Goal: Task Accomplishment & Management: Complete application form

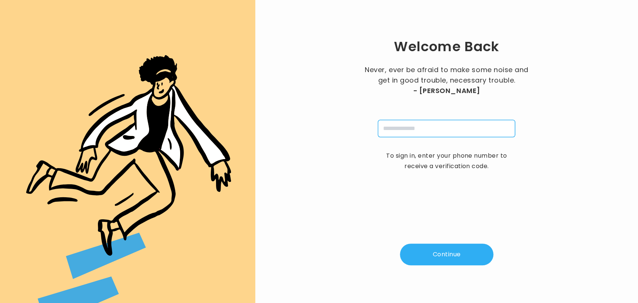
click at [409, 131] on input "tel" at bounding box center [446, 128] width 137 height 17
type input "**********"
click at [434, 250] on button "Continue" at bounding box center [446, 255] width 93 height 22
type input "*"
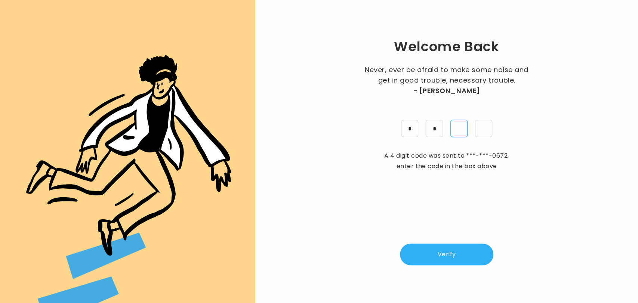
type input "*"
click at [435, 247] on button "Verify" at bounding box center [446, 255] width 93 height 22
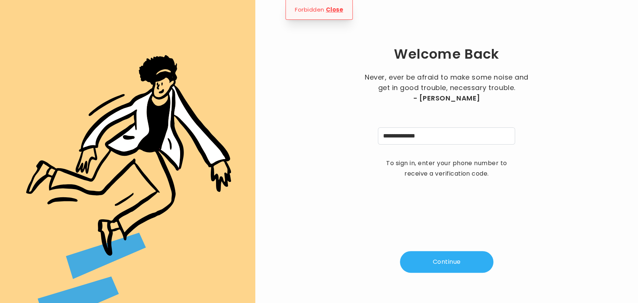
click at [441, 244] on div "**********" at bounding box center [446, 151] width 359 height 279
click at [441, 261] on button "Continue" at bounding box center [446, 262] width 93 height 22
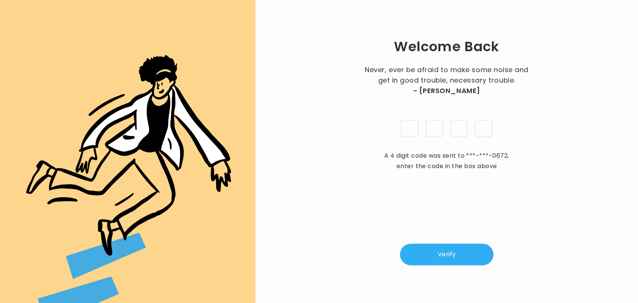
type input "*"
click at [433, 264] on button "Verify" at bounding box center [446, 255] width 93 height 22
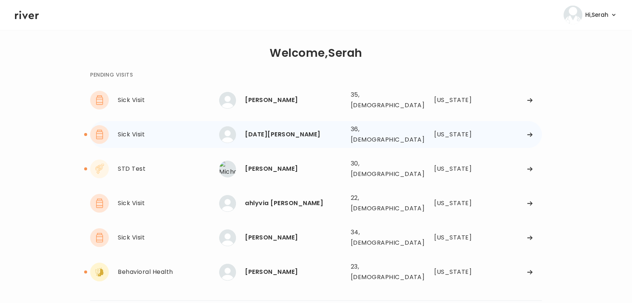
click at [302, 129] on div "Noel Jones" at bounding box center [294, 134] width 99 height 10
click at [265, 129] on div "Noel Jones" at bounding box center [294, 134] width 99 height 10
click at [309, 129] on div "Noel Jones" at bounding box center [294, 134] width 99 height 10
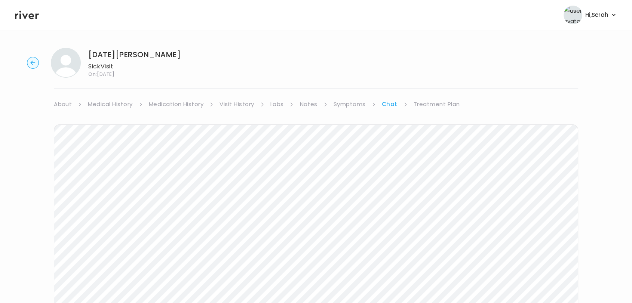
click at [101, 101] on link "Medical History" at bounding box center [110, 104] width 44 height 10
click at [389, 105] on link "Chat" at bounding box center [392, 104] width 15 height 10
click at [425, 105] on link "Treatment Plan" at bounding box center [436, 104] width 46 height 10
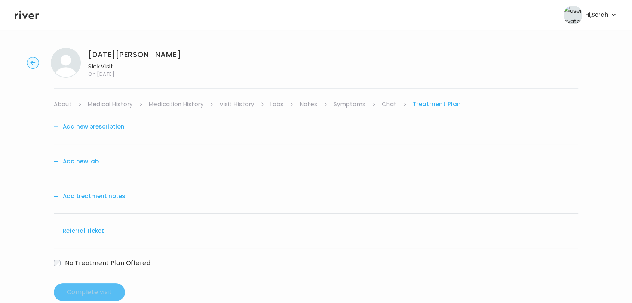
click at [100, 125] on button "Add new prescription" at bounding box center [89, 126] width 71 height 10
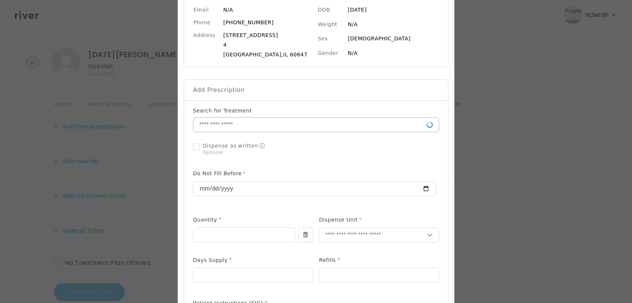
scroll to position [90, 0]
click at [274, 127] on input "text" at bounding box center [309, 124] width 233 height 14
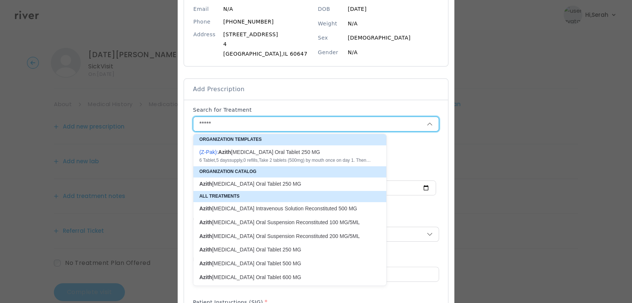
click at [256, 153] on div "( Z-Pak ): Azith romycin Oral Tablet 250 MG" at bounding box center [285, 151] width 172 height 7
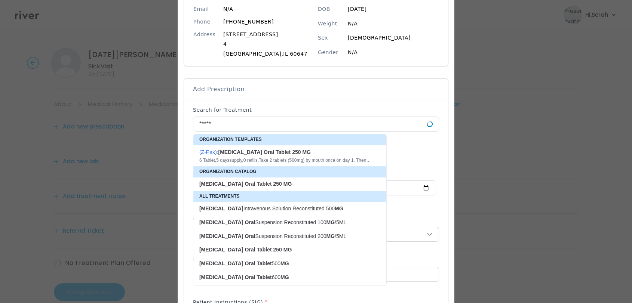
type input "**********"
type input "*"
type textarea "**********"
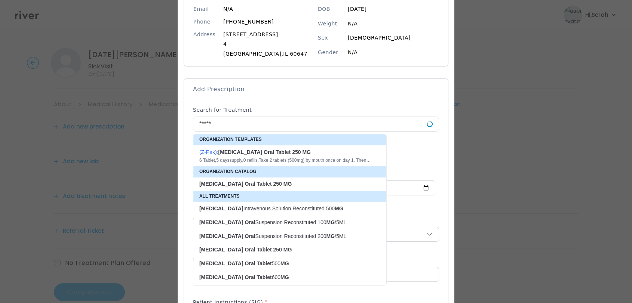
type textarea "**********"
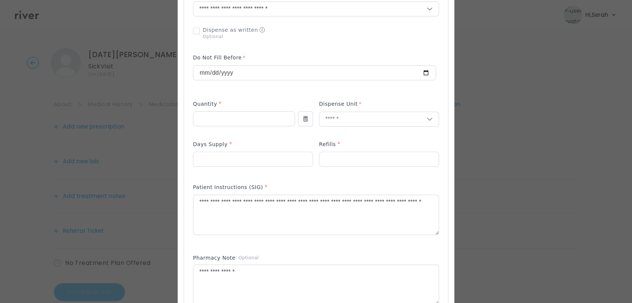
scroll to position [206, 0]
click at [265, 177] on div "Add Prescription to Order" at bounding box center [316, 173] width 246 height 366
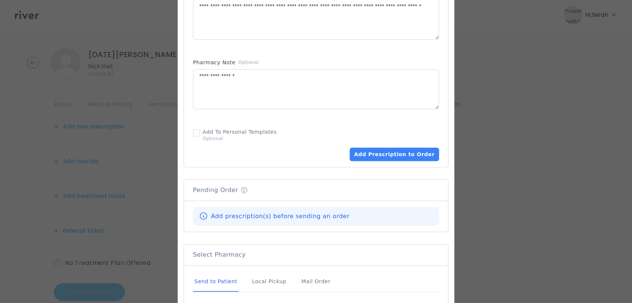
scroll to position [401, 0]
click at [373, 155] on button "Add Prescription to Order" at bounding box center [393, 153] width 89 height 13
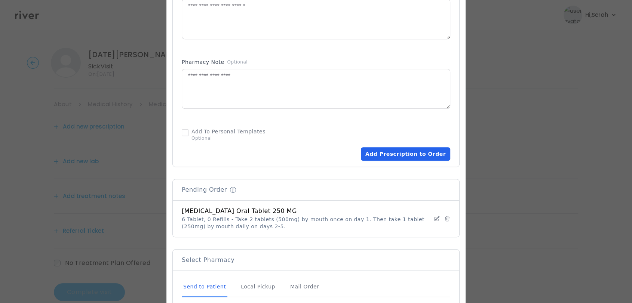
scroll to position [518, 0]
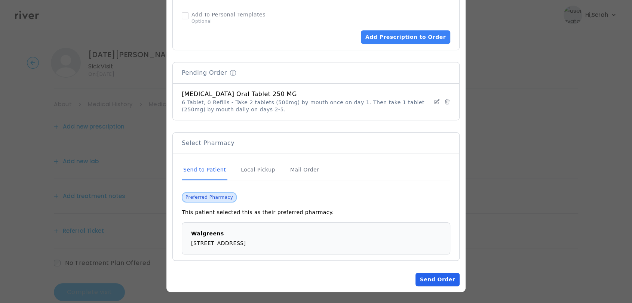
click at [437, 279] on button "Send Order" at bounding box center [437, 279] width 44 height 13
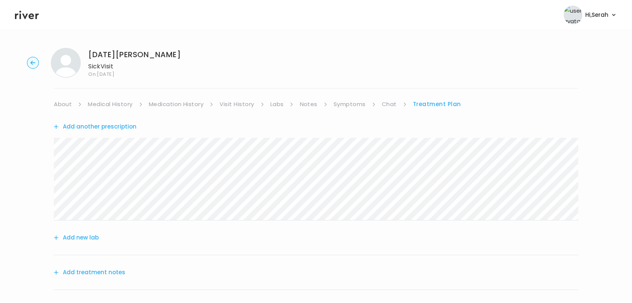
scroll to position [92, 0]
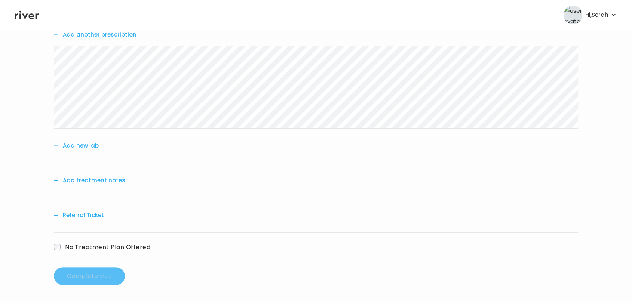
click at [111, 180] on button "Add treatment notes" at bounding box center [89, 180] width 71 height 10
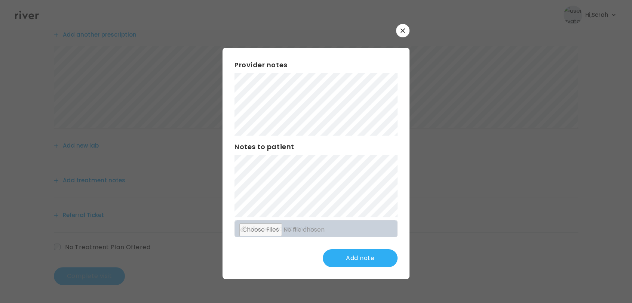
click at [399, 33] on button "button" at bounding box center [402, 30] width 13 height 13
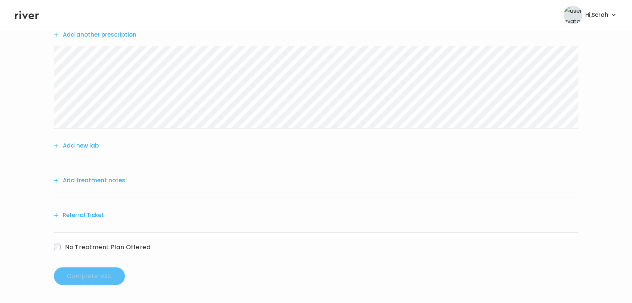
scroll to position [0, 0]
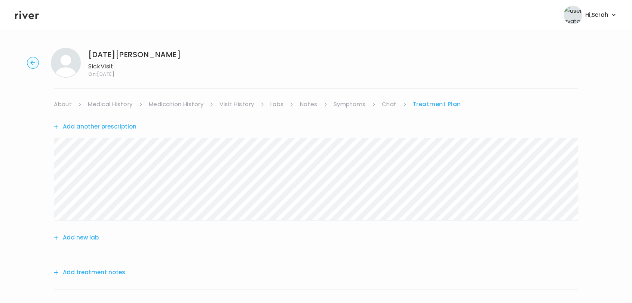
click at [353, 103] on link "Symptoms" at bounding box center [349, 104] width 32 height 10
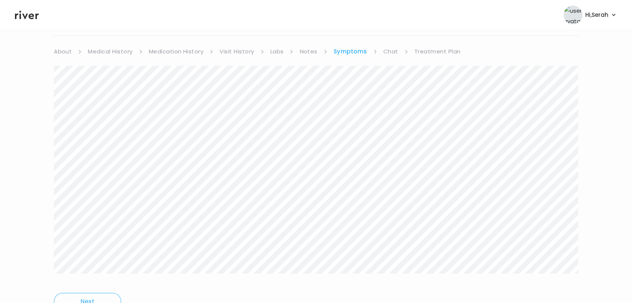
scroll to position [53, 0]
click at [425, 50] on link "Treatment Plan" at bounding box center [437, 51] width 46 height 10
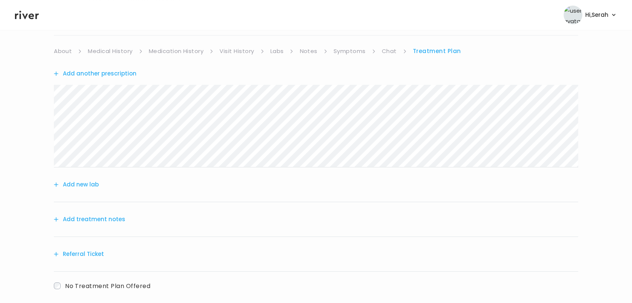
click at [98, 216] on button "Add treatment notes" at bounding box center [89, 219] width 71 height 10
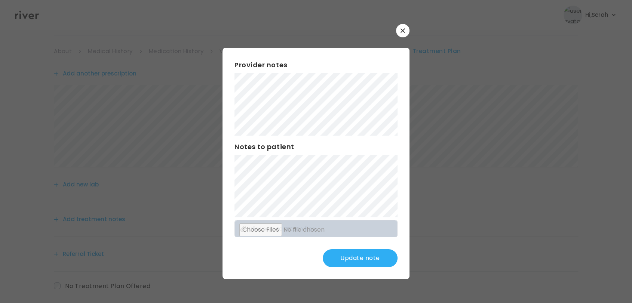
click at [346, 256] on button "Update note" at bounding box center [360, 258] width 75 height 18
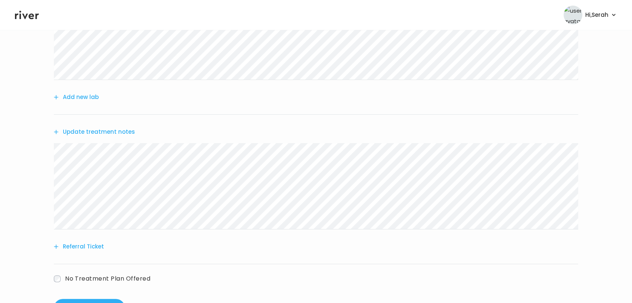
scroll to position [172, 0]
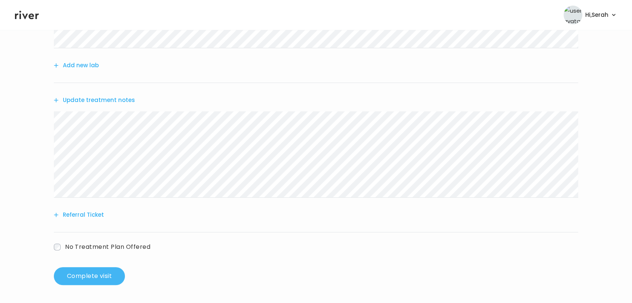
click at [99, 279] on button "Complete visit" at bounding box center [89, 276] width 71 height 18
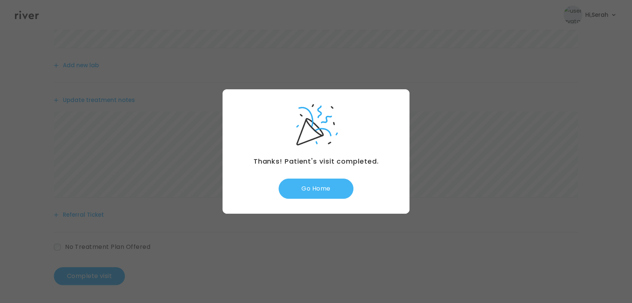
click at [325, 195] on button "Go Home" at bounding box center [315, 189] width 75 height 20
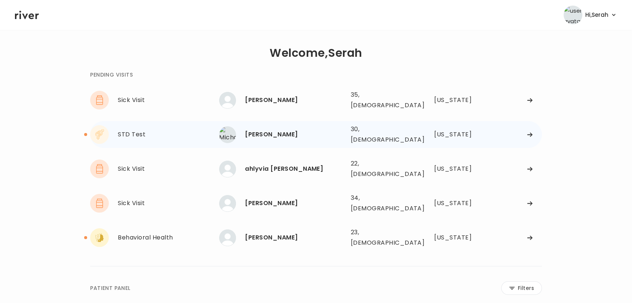
click at [282, 129] on div "[PERSON_NAME]" at bounding box center [294, 134] width 99 height 10
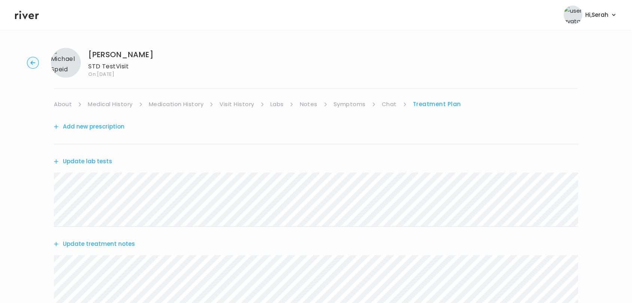
scroll to position [1, 0]
click at [276, 102] on link "Labs" at bounding box center [276, 103] width 13 height 10
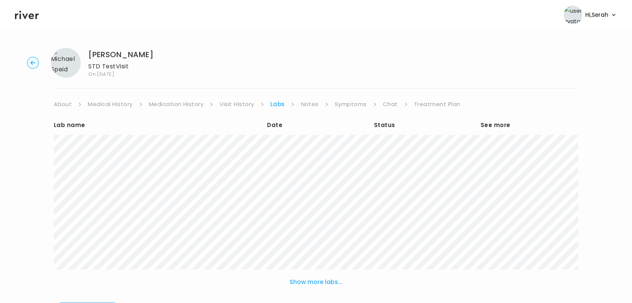
click at [388, 104] on link "Chat" at bounding box center [390, 104] width 15 height 10
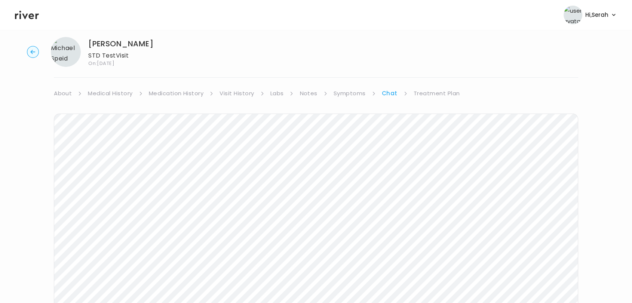
click at [425, 90] on link "Treatment Plan" at bounding box center [436, 93] width 46 height 10
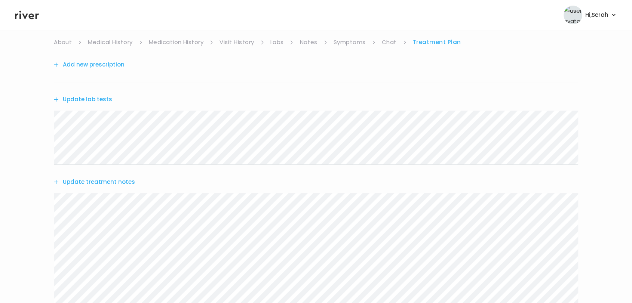
scroll to position [60, 0]
click at [90, 101] on button "Update lab tests" at bounding box center [83, 101] width 58 height 10
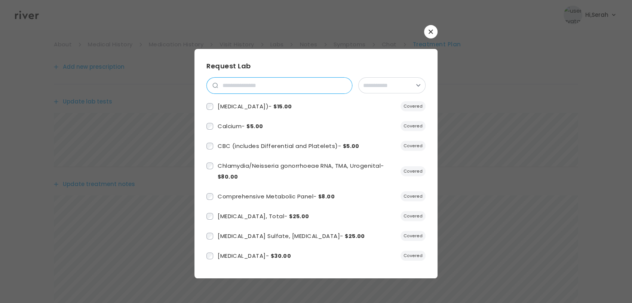
click at [245, 82] on input "search" at bounding box center [285, 86] width 134 height 16
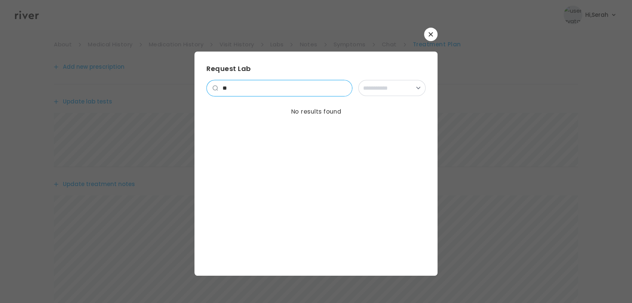
type input "*"
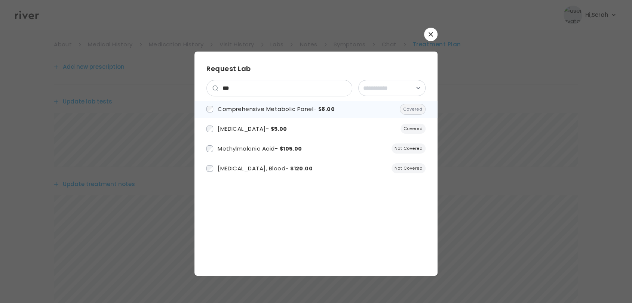
click at [260, 109] on span "Comprehensive Metabolic Panel - $8.00" at bounding box center [276, 109] width 117 height 8
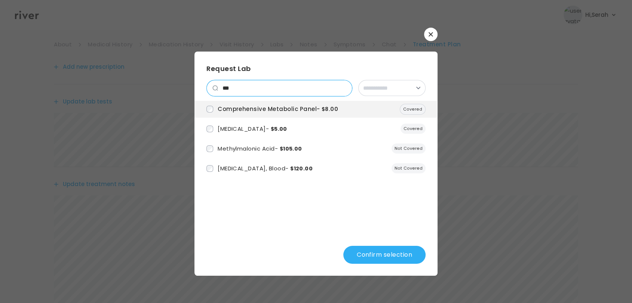
click at [305, 91] on input "***" at bounding box center [285, 88] width 134 height 16
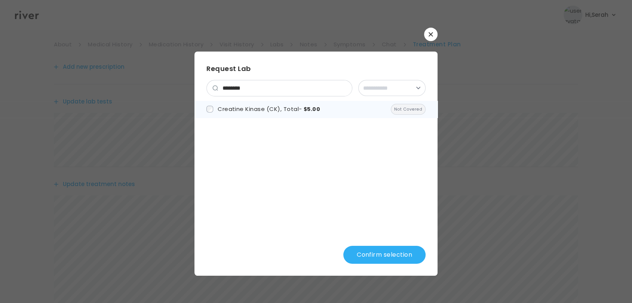
click at [262, 113] on label "Creatine Kinase (CK), Total - $5.00" at bounding box center [263, 109] width 114 height 11
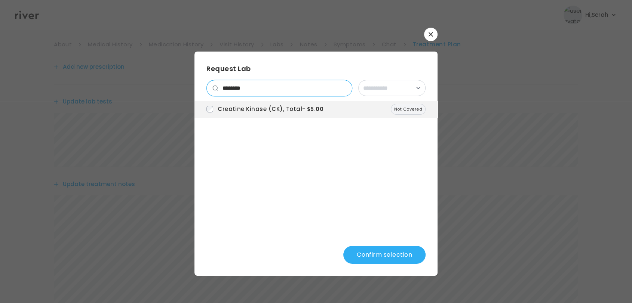
click at [277, 93] on input "********" at bounding box center [285, 88] width 134 height 16
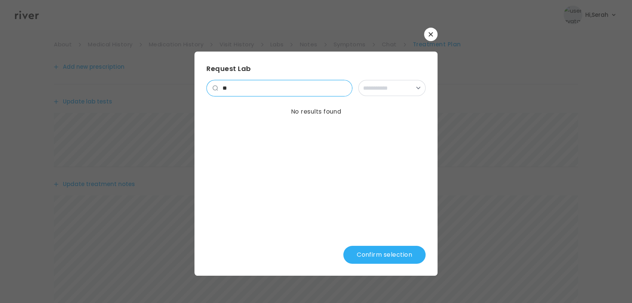
type input "*"
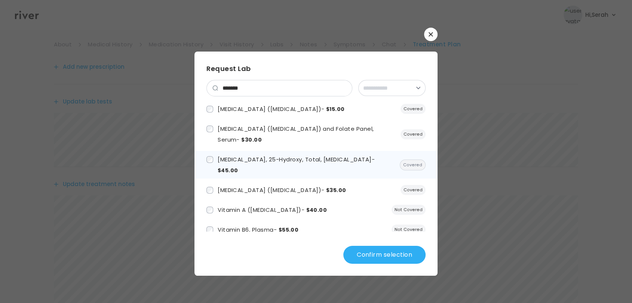
click at [270, 156] on span "Vitamin D, 25-Hydroxy, Total, Immunoassay - $45.00" at bounding box center [296, 164] width 157 height 19
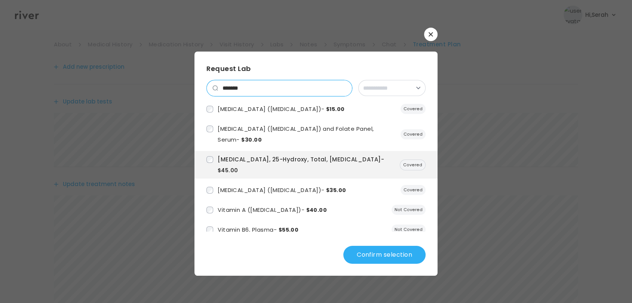
click at [257, 85] on input "*******" at bounding box center [285, 88] width 134 height 16
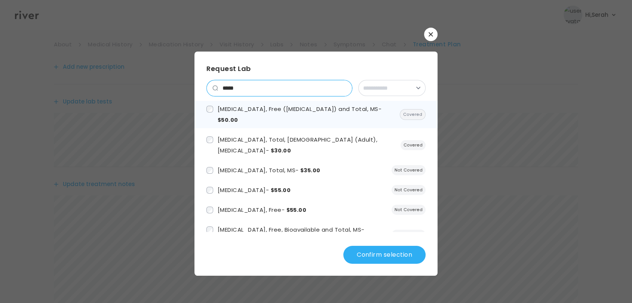
type input "*****"
click at [263, 115] on li "Testosterone, Free (Dialysis) and Total, MS - $50.00 Covered" at bounding box center [315, 115] width 243 height 28
click at [262, 109] on span "Testosterone, Free (Dialysis) and Total, MS - $50.00" at bounding box center [304, 114] width 173 height 19
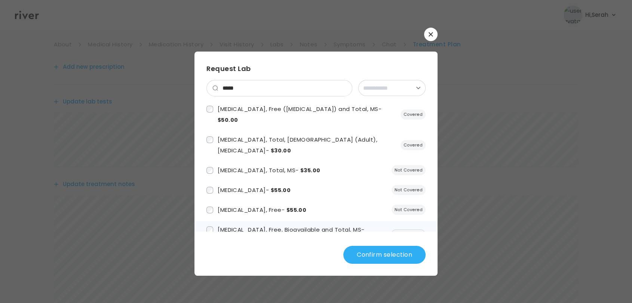
click at [307, 226] on span "Testosterone, Free, Bioavailable and Total, MS - $95.00" at bounding box center [291, 235] width 147 height 19
click at [364, 258] on button "Confirm selection" at bounding box center [384, 255] width 82 height 18
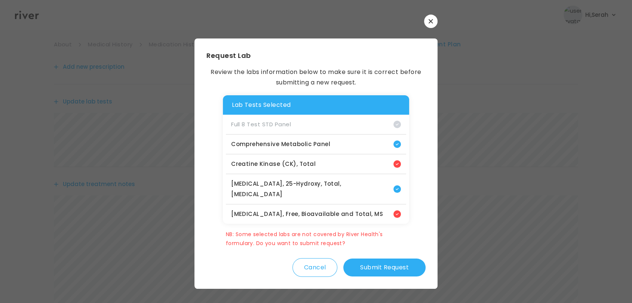
click at [364, 259] on button "Submit Request" at bounding box center [384, 268] width 82 height 18
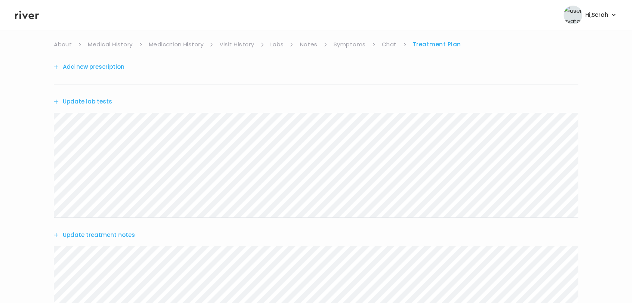
click at [112, 233] on button "Update treatment notes" at bounding box center [94, 235] width 81 height 10
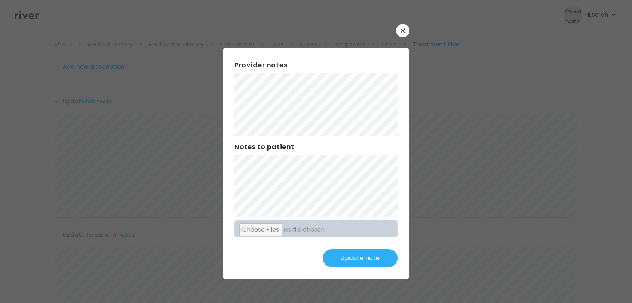
click at [339, 256] on button "Update note" at bounding box center [360, 258] width 75 height 18
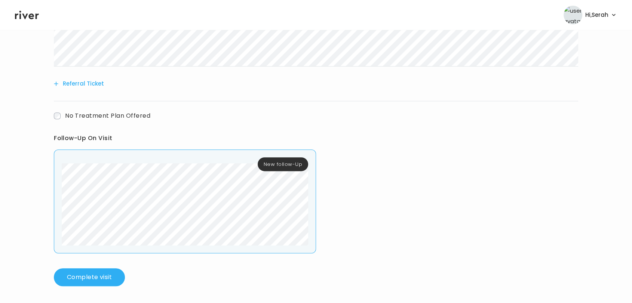
scroll to position [369, 0]
click at [95, 281] on button "Complete visit" at bounding box center [89, 276] width 71 height 18
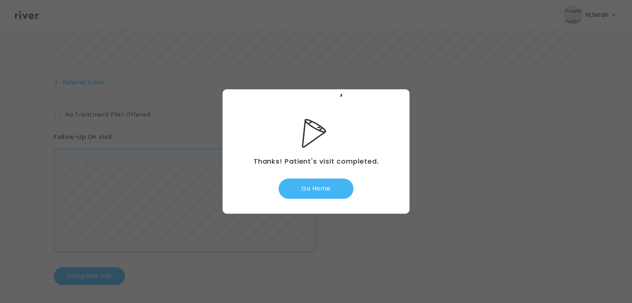
click at [321, 185] on button "Go Home" at bounding box center [315, 189] width 75 height 20
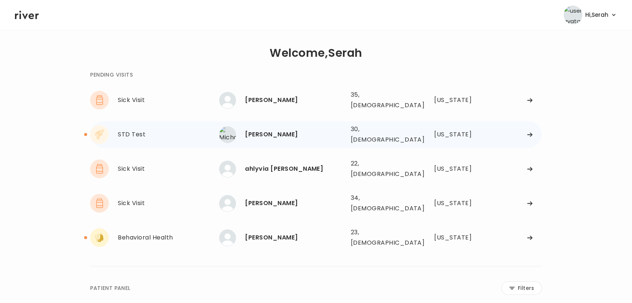
click at [271, 130] on div "Michael Speid" at bounding box center [294, 134] width 99 height 10
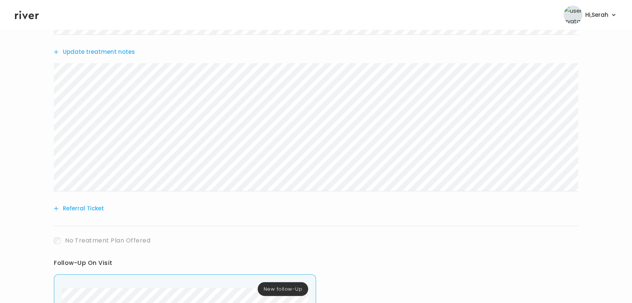
scroll to position [351, 0]
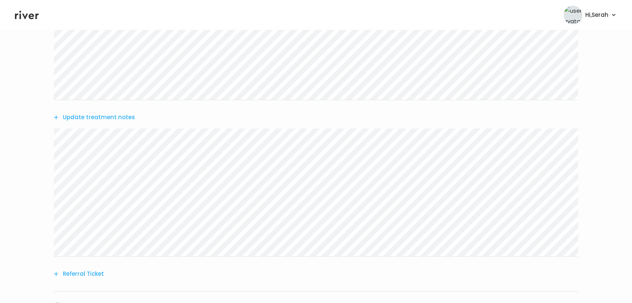
scroll to position [179, 0]
click at [29, 13] on icon at bounding box center [27, 14] width 24 height 11
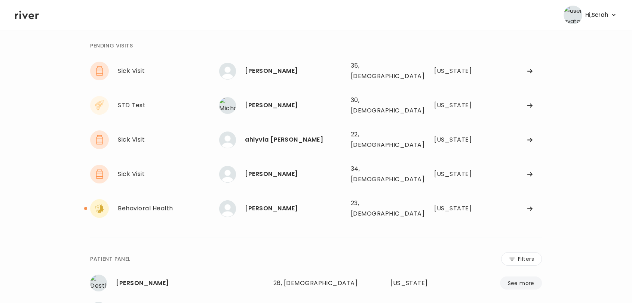
scroll to position [24, 0]
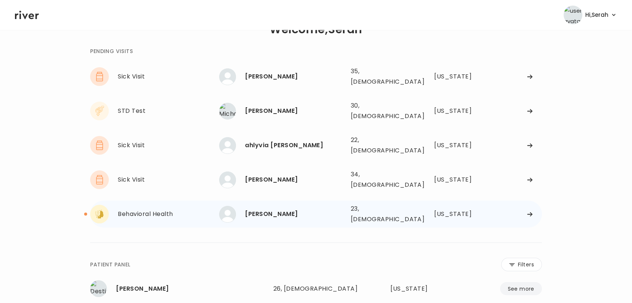
click at [254, 209] on div "[PERSON_NAME]" at bounding box center [294, 214] width 99 height 10
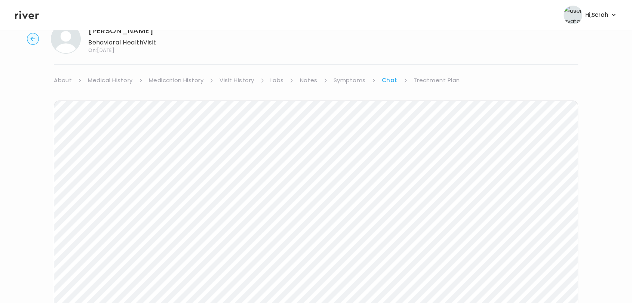
scroll to position [112, 0]
click at [24, 20] on icon at bounding box center [27, 14] width 24 height 11
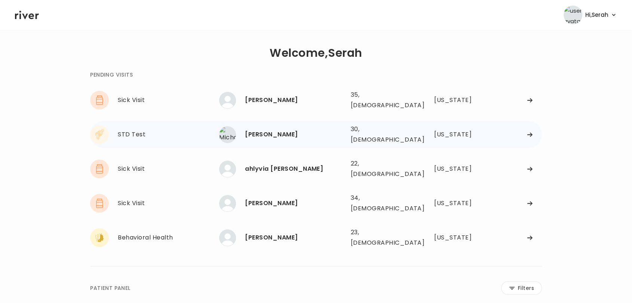
click at [263, 129] on div "[PERSON_NAME]" at bounding box center [294, 134] width 99 height 10
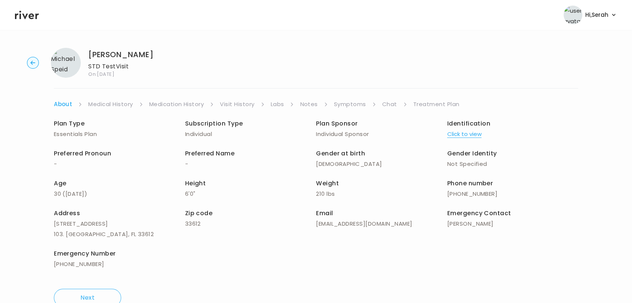
scroll to position [21, 0]
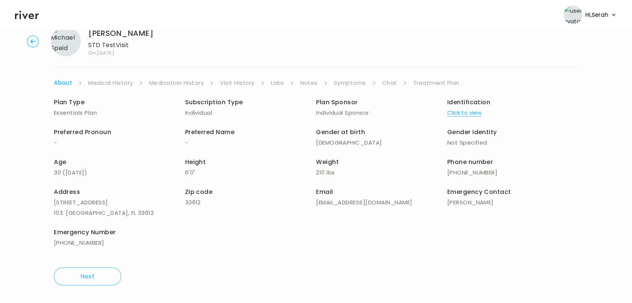
click at [438, 81] on link "Treatment Plan" at bounding box center [436, 83] width 46 height 10
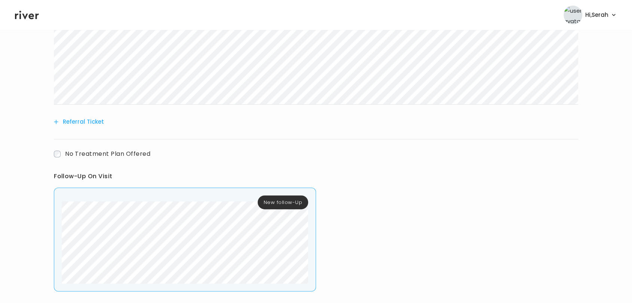
scroll to position [369, 0]
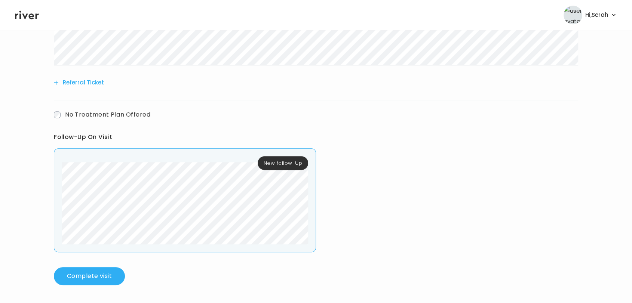
click at [96, 264] on div "Add new prescription Update lab tests Update treatment notes Referral Ticket No…" at bounding box center [316, 4] width 524 height 527
click at [95, 268] on button "Complete visit" at bounding box center [89, 276] width 71 height 18
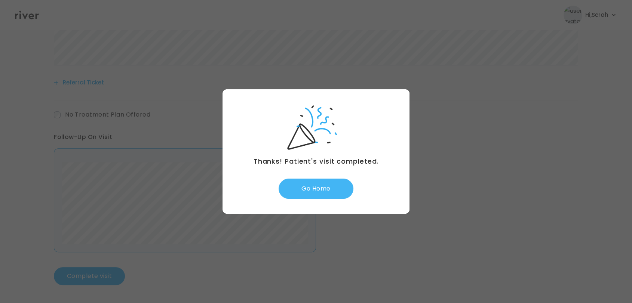
click at [305, 190] on button "Go Home" at bounding box center [315, 189] width 75 height 20
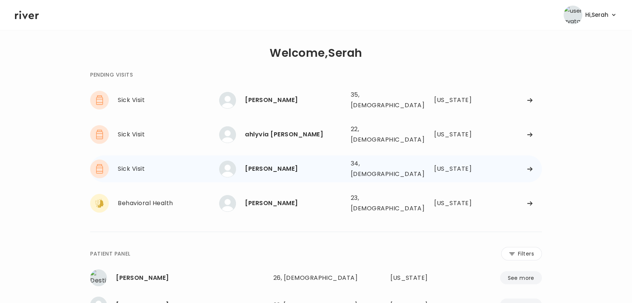
click at [269, 161] on div "[PERSON_NAME] 34, [DEMOGRAPHIC_DATA] See more" at bounding box center [281, 169] width 125 height 17
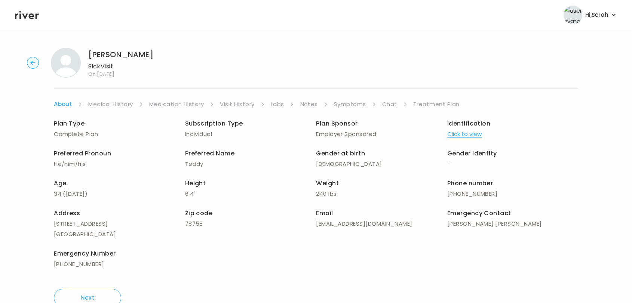
click at [390, 104] on link "Chat" at bounding box center [389, 104] width 15 height 10
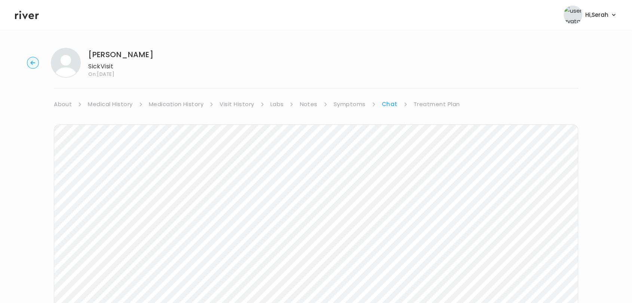
click at [427, 108] on link "Treatment Plan" at bounding box center [436, 104] width 46 height 10
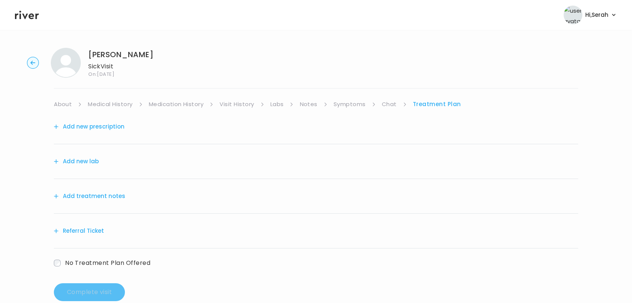
click at [389, 107] on link "Chat" at bounding box center [389, 104] width 15 height 10
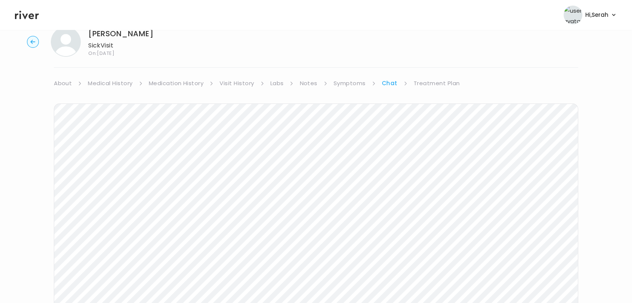
scroll to position [22, 0]
click at [348, 81] on link "Symptoms" at bounding box center [349, 82] width 32 height 10
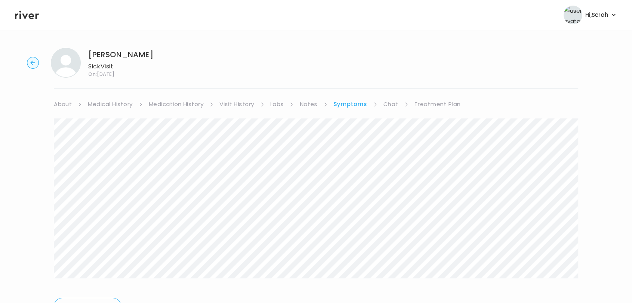
scroll to position [40, 0]
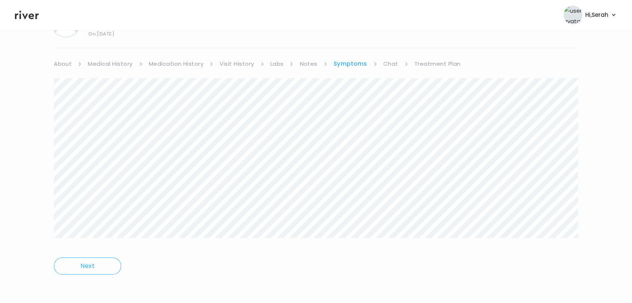
click at [396, 61] on li "Chat" at bounding box center [395, 64] width 25 height 10
click at [392, 61] on link "Chat" at bounding box center [390, 64] width 15 height 10
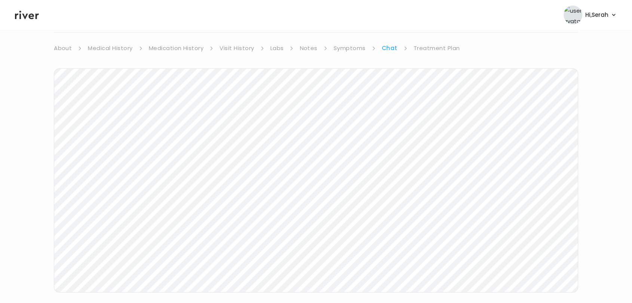
click at [433, 47] on link "Treatment Plan" at bounding box center [436, 48] width 46 height 10
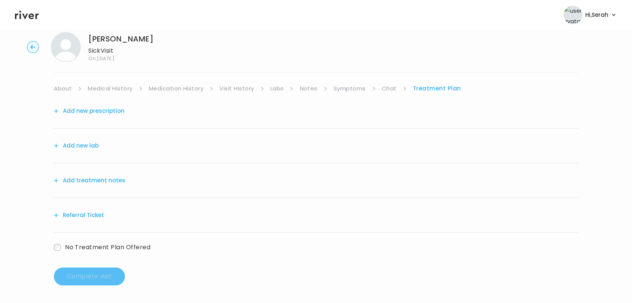
click at [107, 183] on button "Add treatment notes" at bounding box center [89, 180] width 71 height 10
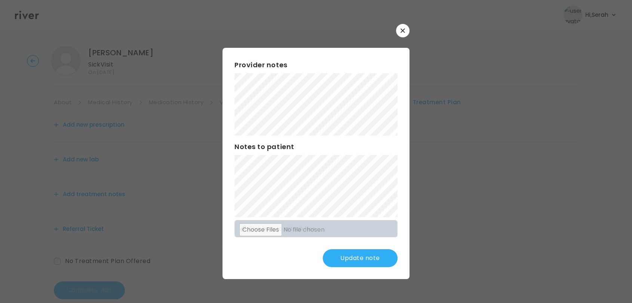
scroll to position [2, 0]
click at [355, 247] on div "Provider notes Notes to patient Click here to attach files Update note" at bounding box center [315, 163] width 187 height 231
click at [349, 264] on button "Update note" at bounding box center [360, 258] width 75 height 18
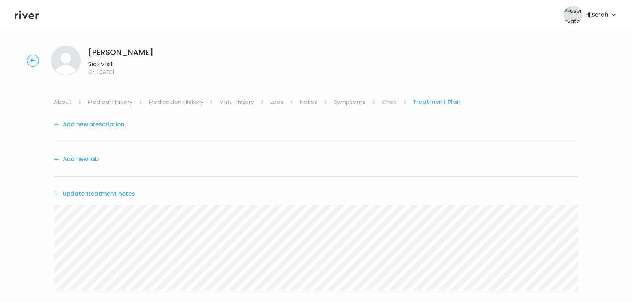
click at [106, 131] on div "Add new prescription" at bounding box center [316, 124] width 524 height 35
click at [107, 127] on button "Add new prescription" at bounding box center [89, 124] width 71 height 10
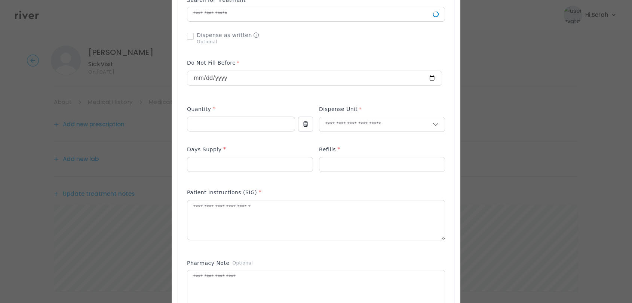
scroll to position [209, 0]
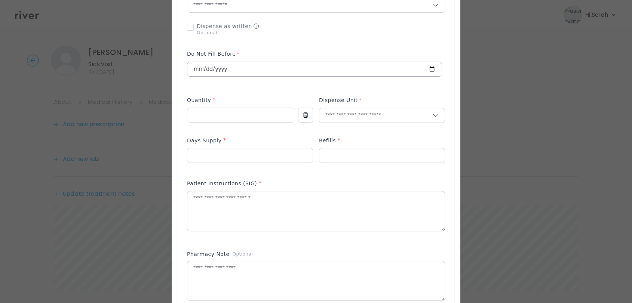
click at [263, 71] on input "**********" at bounding box center [314, 69] width 254 height 14
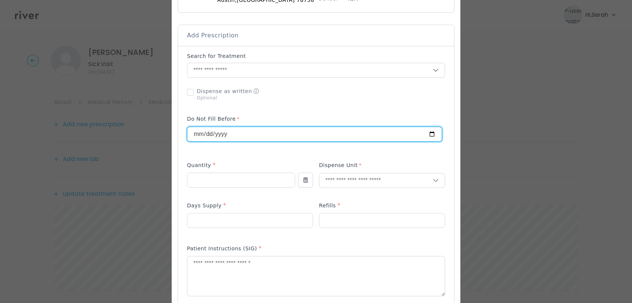
scroll to position [141, 0]
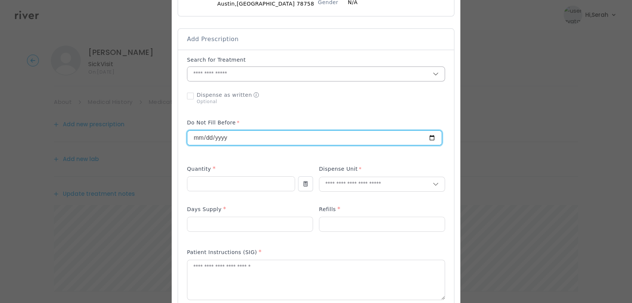
click at [262, 76] on input "text" at bounding box center [309, 74] width 245 height 14
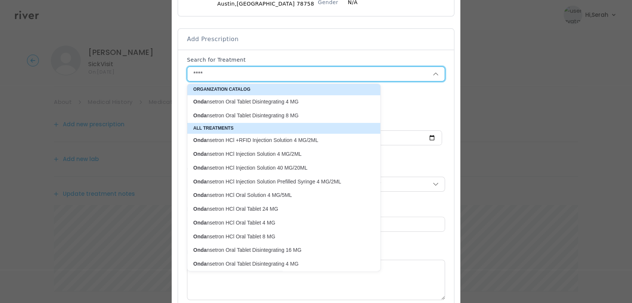
click at [257, 117] on p "Onda nsetron Oral Tablet Disintegrating 8 MG" at bounding box center [279, 115] width 172 height 7
type input "**********"
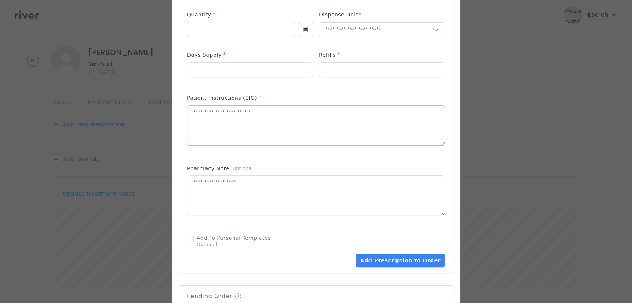
scroll to position [235, 0]
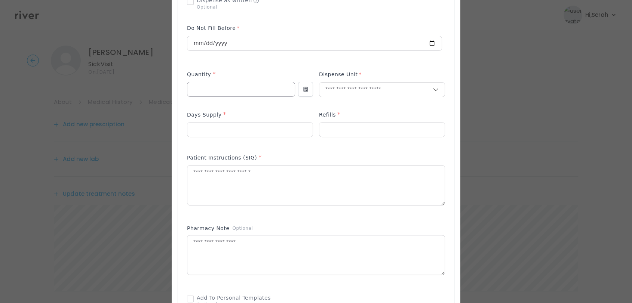
click at [243, 92] on input "number" at bounding box center [240, 89] width 107 height 14
type input "**"
click at [347, 110] on p "Tablet" at bounding box center [373, 105] width 98 height 11
click at [247, 135] on input "number" at bounding box center [249, 130] width 125 height 14
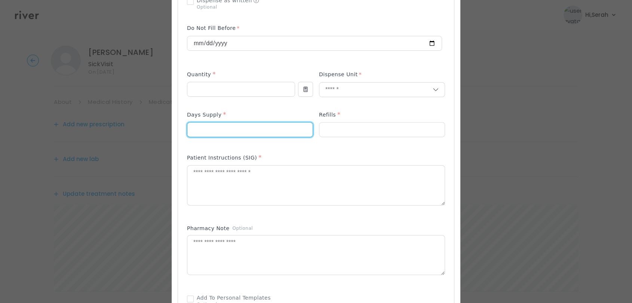
type input "**"
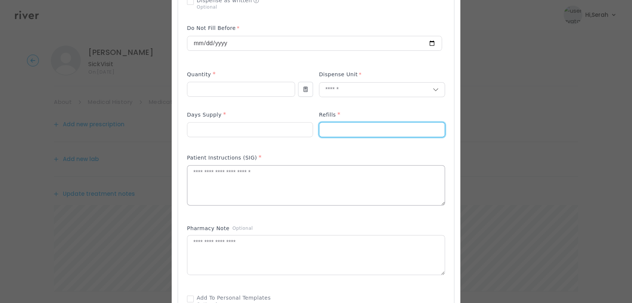
type input "*"
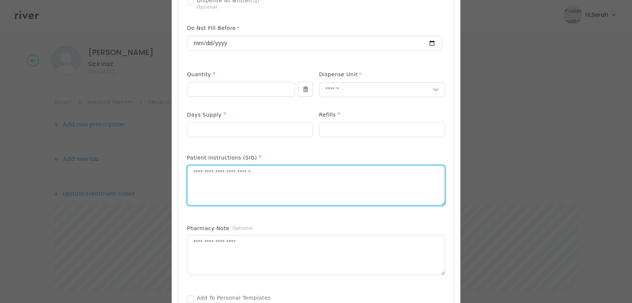
click at [230, 174] on textarea at bounding box center [315, 186] width 257 height 40
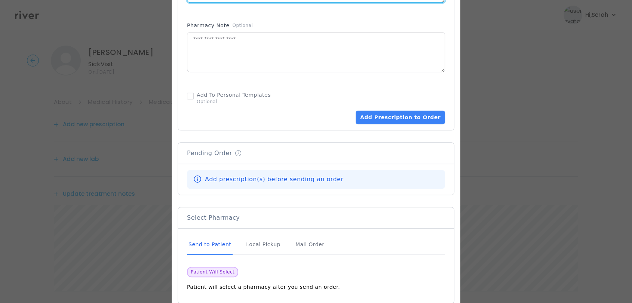
scroll to position [440, 0]
type textarea "**********"
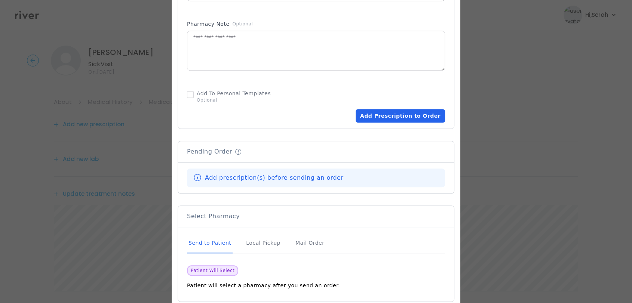
click at [391, 115] on button "Add Prescription to Order" at bounding box center [399, 115] width 89 height 13
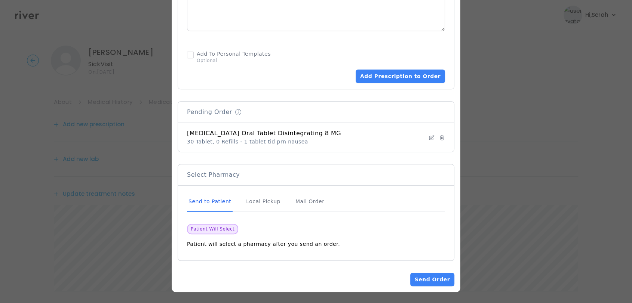
scroll to position [96, 0]
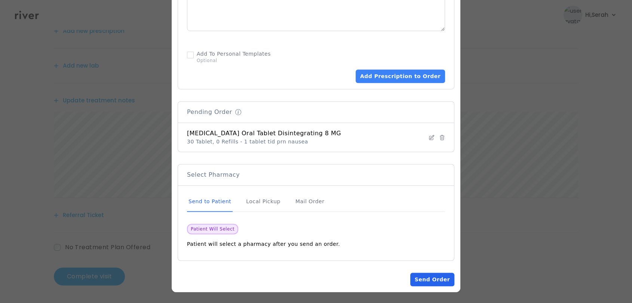
click at [428, 280] on button "Send Order" at bounding box center [432, 279] width 44 height 13
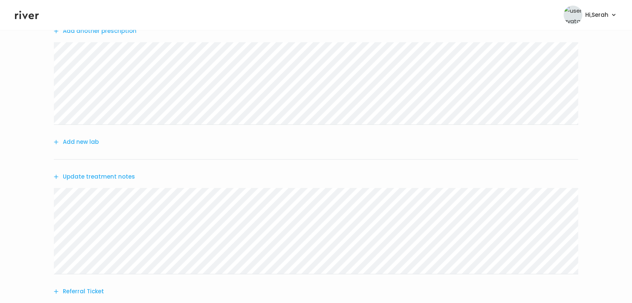
scroll to position [172, 0]
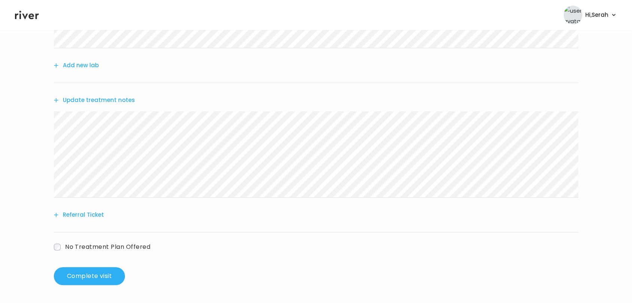
click at [104, 102] on button "Update treatment notes" at bounding box center [94, 100] width 81 height 10
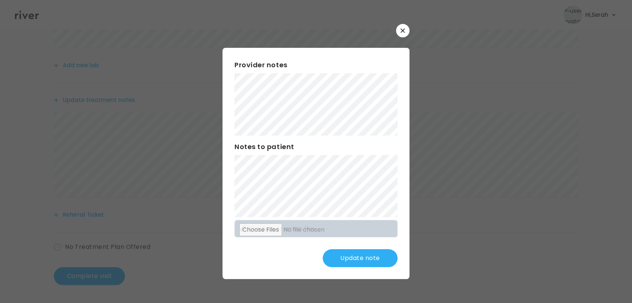
scroll to position [167, 0]
click at [362, 255] on button "Update note" at bounding box center [360, 258] width 75 height 18
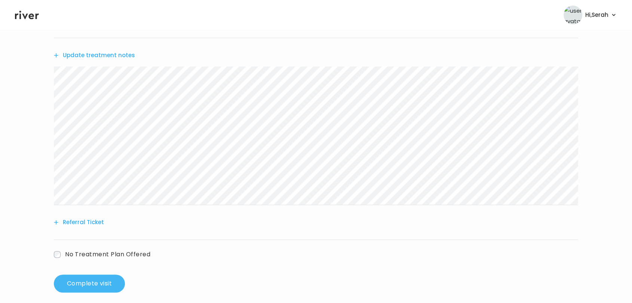
scroll to position [216, 0]
click at [89, 283] on button "Complete visit" at bounding box center [89, 284] width 71 height 18
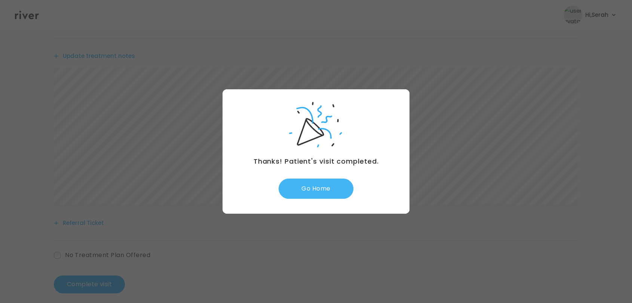
click at [320, 195] on button "Go Home" at bounding box center [315, 189] width 75 height 20
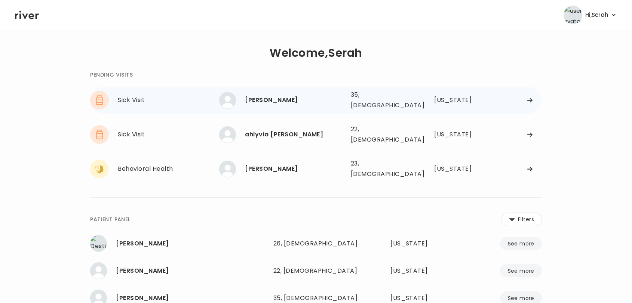
click at [263, 97] on div "[PERSON_NAME]" at bounding box center [294, 100] width 99 height 10
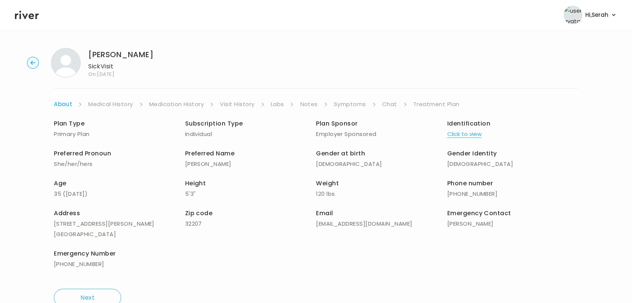
click at [346, 102] on link "Symptoms" at bounding box center [350, 104] width 32 height 10
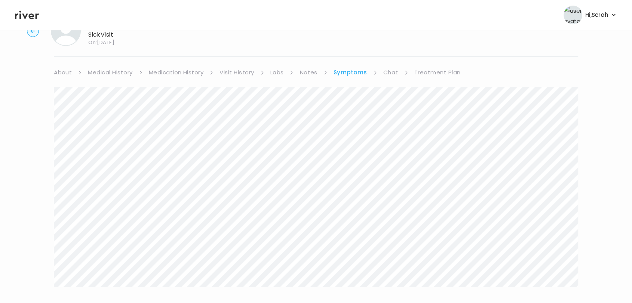
scroll to position [30, 0]
click at [386, 74] on link "Chat" at bounding box center [390, 75] width 15 height 10
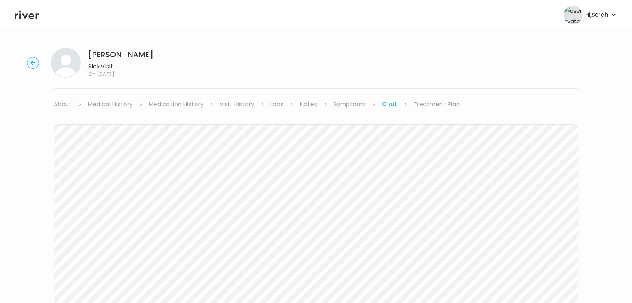
click at [432, 104] on link "Treatment Plan" at bounding box center [436, 104] width 46 height 10
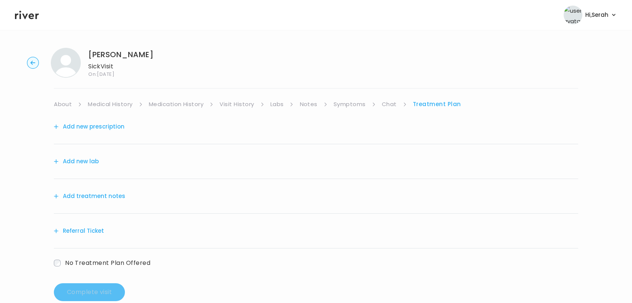
click at [86, 160] on button "Add new lab" at bounding box center [76, 161] width 45 height 10
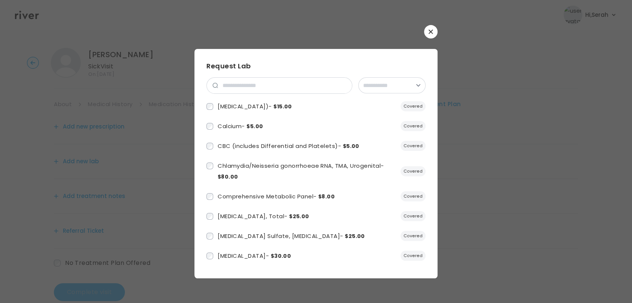
click at [431, 31] on icon "button" at bounding box center [430, 32] width 4 height 4
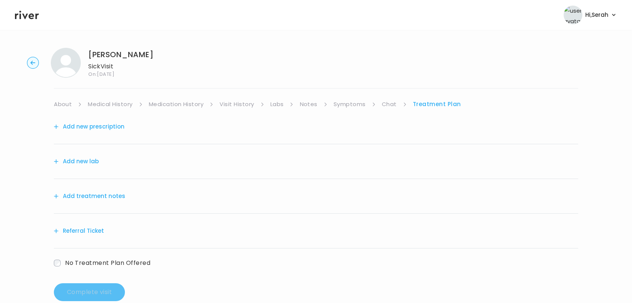
click at [129, 103] on link "Medical History" at bounding box center [110, 104] width 44 height 10
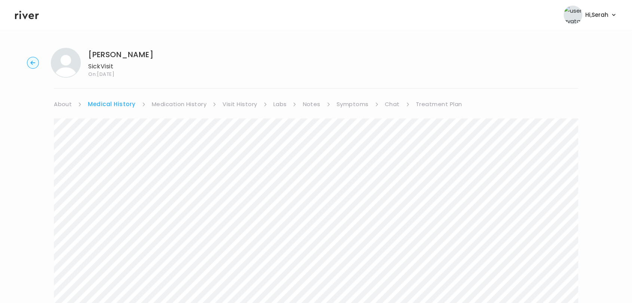
click at [70, 104] on link "About" at bounding box center [63, 104] width 18 height 10
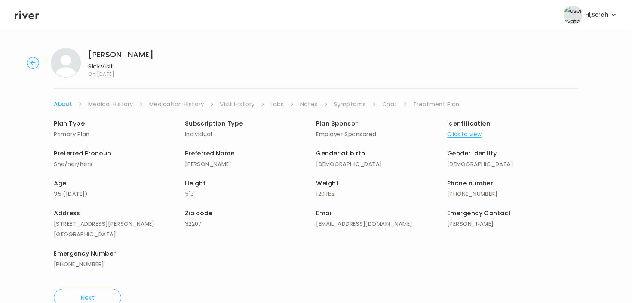
click at [425, 102] on link "Treatment Plan" at bounding box center [436, 104] width 46 height 10
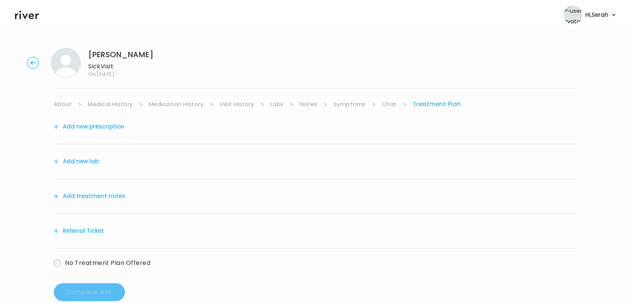
click at [67, 159] on button "Add new lab" at bounding box center [76, 161] width 45 height 10
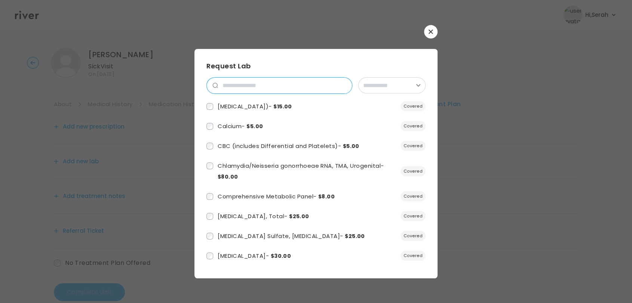
click at [262, 83] on input "search" at bounding box center [285, 86] width 134 height 16
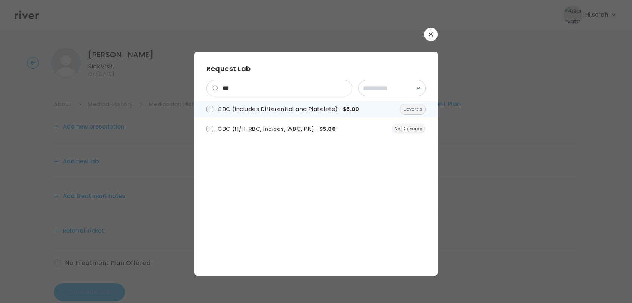
click at [266, 108] on span "CBC (includes Differential and Platelets) - $5.00" at bounding box center [289, 109] width 142 height 8
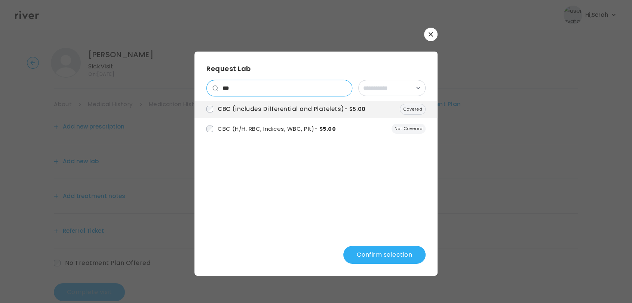
click at [275, 84] on input "***" at bounding box center [285, 88] width 134 height 16
type input "*"
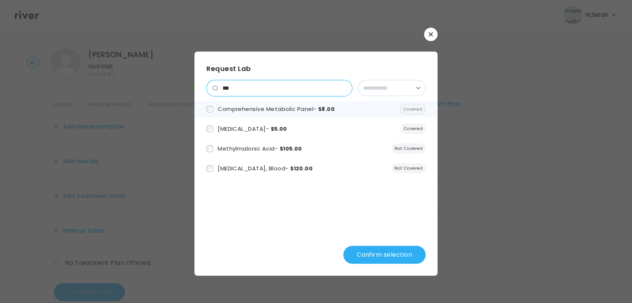
type input "***"
click at [275, 104] on label "Comprehensive Metabolic Panel - $8.00" at bounding box center [270, 109] width 128 height 11
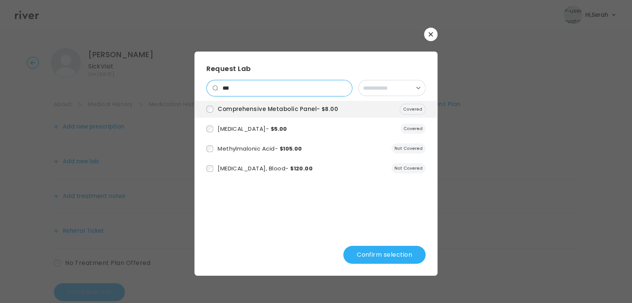
click at [264, 90] on input "***" at bounding box center [285, 88] width 134 height 16
click at [370, 262] on button "Confirm selection" at bounding box center [384, 255] width 82 height 18
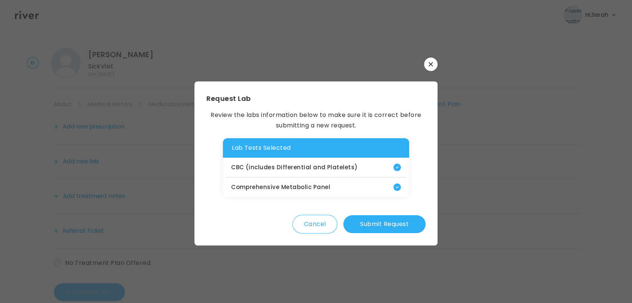
drag, startPoint x: 328, startPoint y: 228, endPoint x: 366, endPoint y: 228, distance: 38.1
click at [366, 228] on button "Submit Request" at bounding box center [384, 224] width 82 height 18
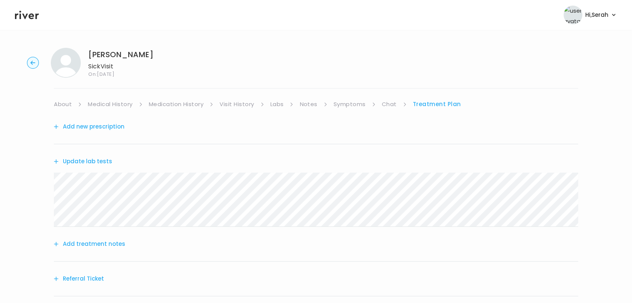
click at [80, 162] on button "Update lab tests" at bounding box center [83, 161] width 58 height 10
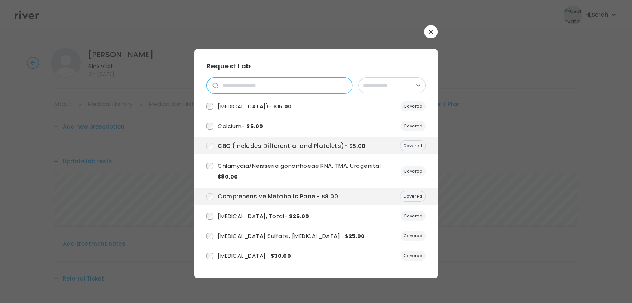
click at [228, 86] on input "search" at bounding box center [285, 86] width 134 height 16
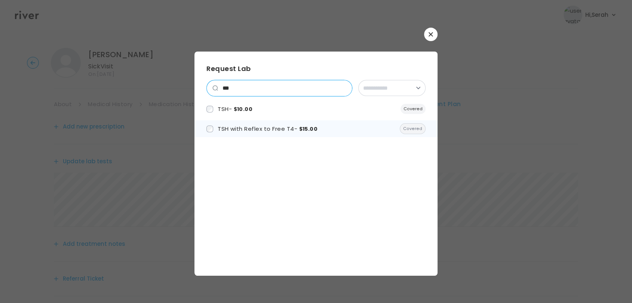
type input "***"
click at [236, 127] on span "TSH with Reflex to Free T4 - $15.00" at bounding box center [268, 129] width 100 height 8
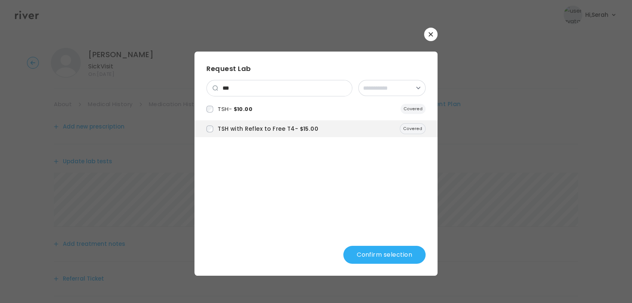
click at [382, 256] on button "Confirm selection" at bounding box center [384, 255] width 82 height 18
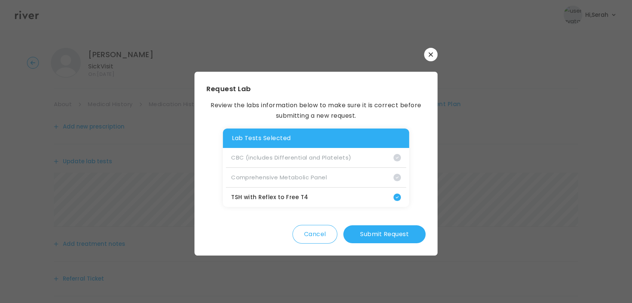
click at [394, 226] on button "Submit Request" at bounding box center [384, 234] width 82 height 18
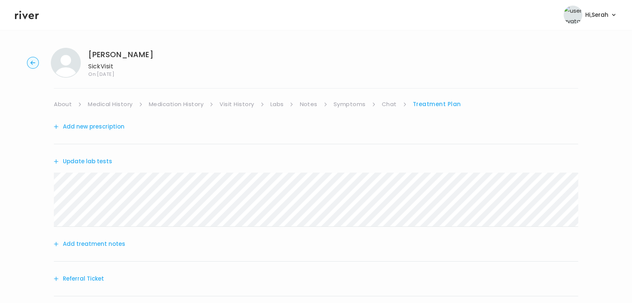
scroll to position [64, 0]
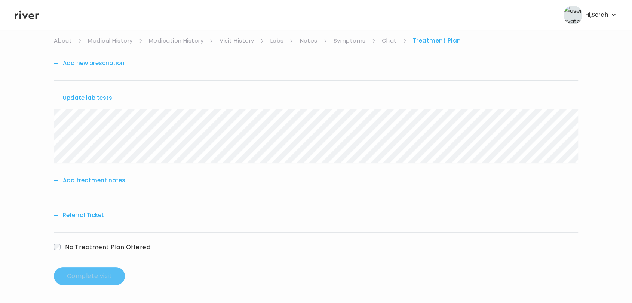
click at [122, 180] on div "Add treatment notes" at bounding box center [316, 180] width 524 height 35
click at [119, 180] on button "Add treatment notes" at bounding box center [89, 180] width 71 height 10
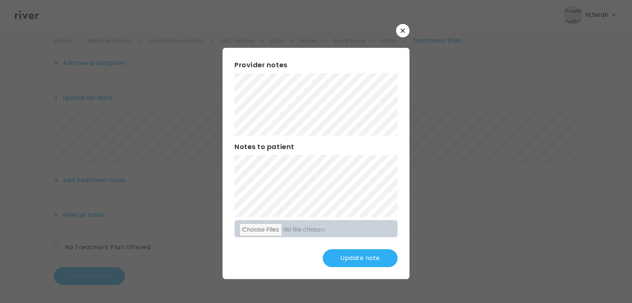
click at [146, 143] on div at bounding box center [316, 151] width 632 height 303
click at [359, 259] on button "Update note" at bounding box center [360, 258] width 75 height 18
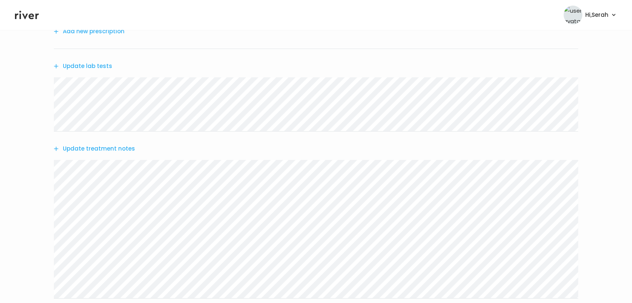
scroll to position [195, 0]
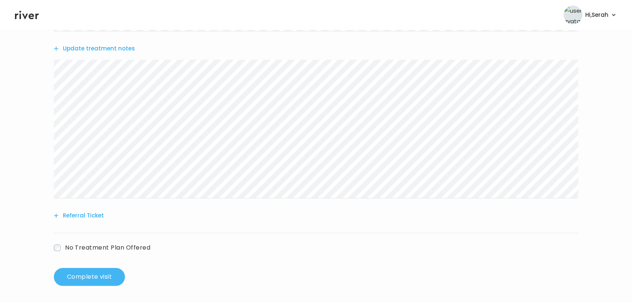
click at [97, 278] on button "Complete visit" at bounding box center [89, 277] width 71 height 18
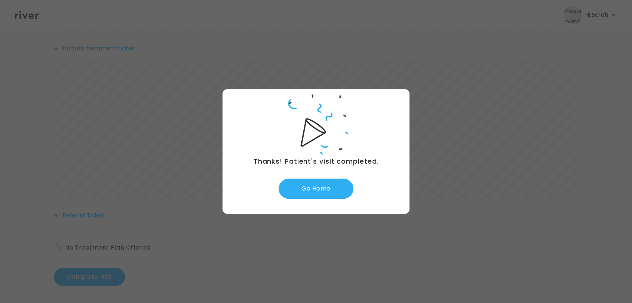
click at [344, 113] on img at bounding box center [316, 125] width 64 height 64
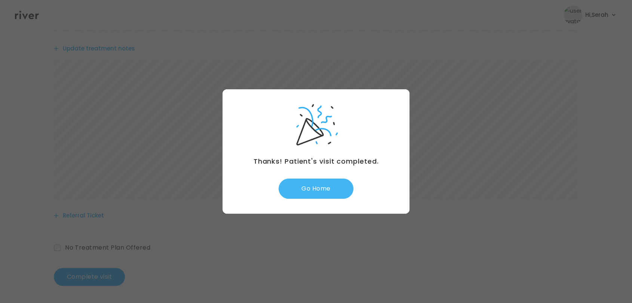
click at [315, 192] on button "Go Home" at bounding box center [315, 189] width 75 height 20
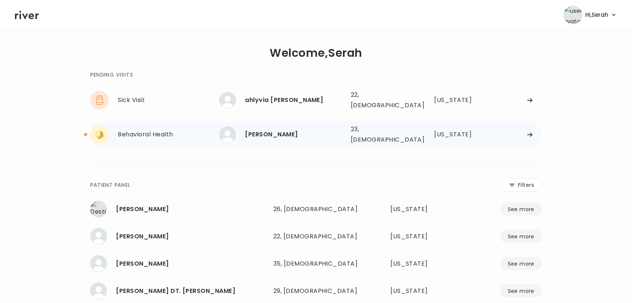
click at [279, 134] on div "[PERSON_NAME] 23, [DEMOGRAPHIC_DATA] See more" at bounding box center [281, 134] width 125 height 17
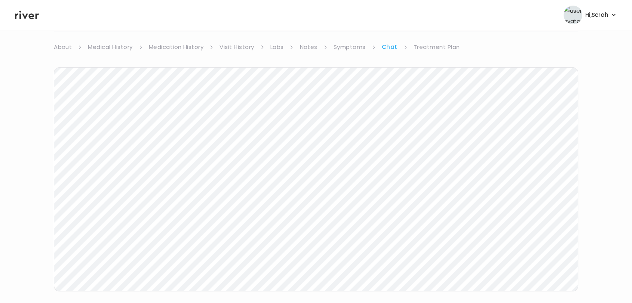
scroll to position [58, 0]
click at [18, 21] on header "Hi, Serah Profile Logout" at bounding box center [316, 15] width 632 height 30
click at [26, 16] on icon at bounding box center [27, 15] width 24 height 9
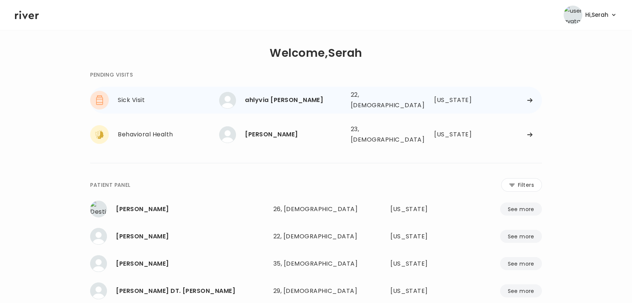
click at [267, 99] on div "ahlyvia [PERSON_NAME]" at bounding box center [294, 100] width 99 height 10
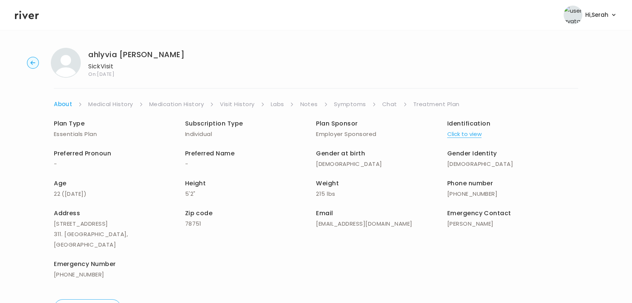
click at [394, 108] on link "Chat" at bounding box center [389, 104] width 15 height 10
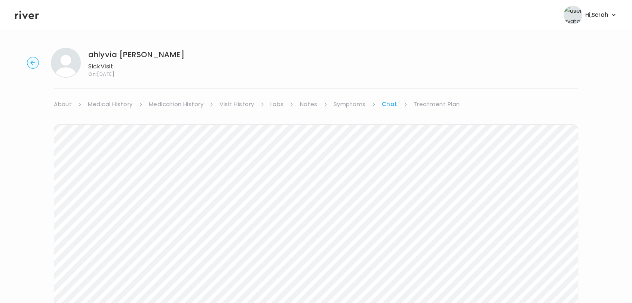
scroll to position [11, 0]
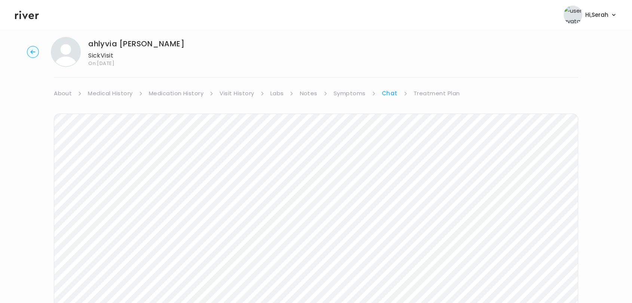
click at [423, 94] on link "Treatment Plan" at bounding box center [436, 93] width 46 height 10
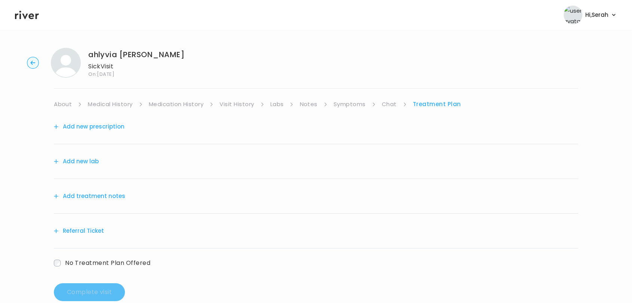
scroll to position [16, 0]
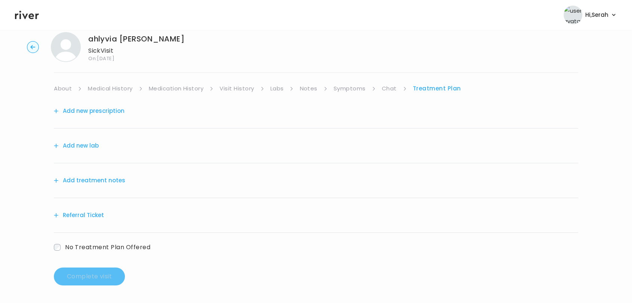
click at [90, 214] on button "Referral Ticket" at bounding box center [79, 215] width 50 height 10
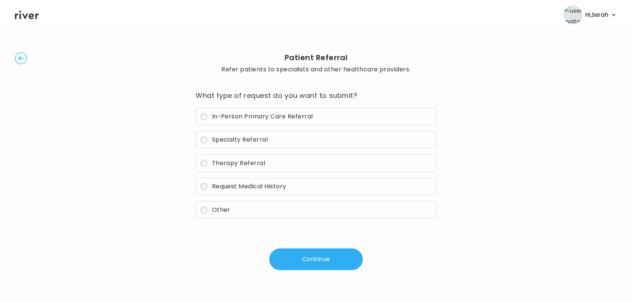
click at [235, 205] on label "Other" at bounding box center [315, 210] width 241 height 18
click at [298, 256] on button "Continue" at bounding box center [315, 260] width 93 height 22
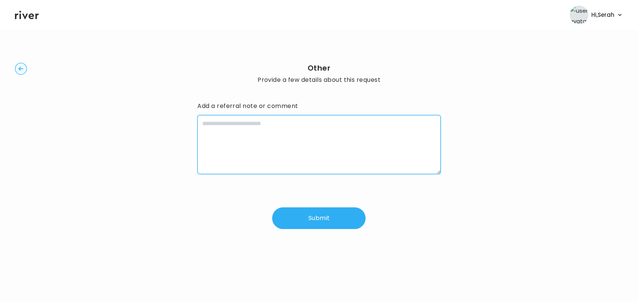
click at [274, 155] on textarea at bounding box center [318, 144] width 243 height 59
type textarea "**********"
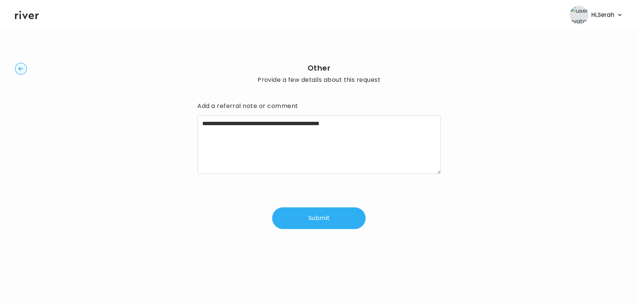
click at [320, 222] on button "Submit" at bounding box center [318, 218] width 93 height 22
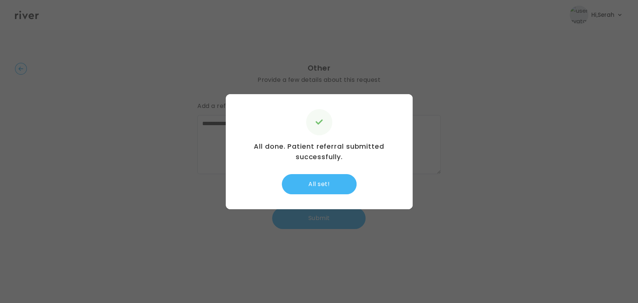
click at [320, 187] on button "All set!" at bounding box center [319, 184] width 75 height 20
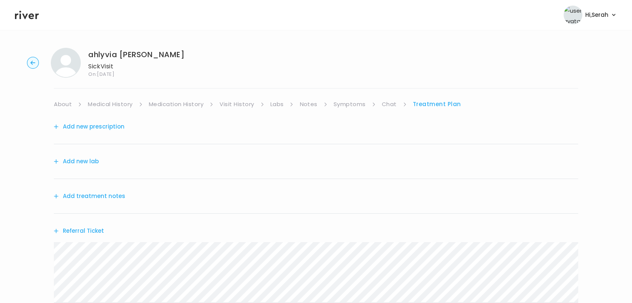
click at [339, 110] on div "Add new prescription" at bounding box center [316, 127] width 524 height 35
click at [345, 108] on link "Symptoms" at bounding box center [349, 104] width 32 height 10
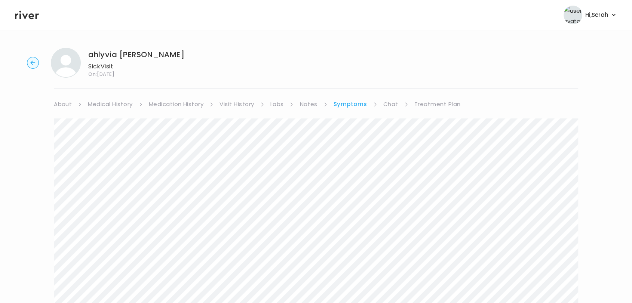
click at [392, 106] on link "Chat" at bounding box center [390, 104] width 15 height 10
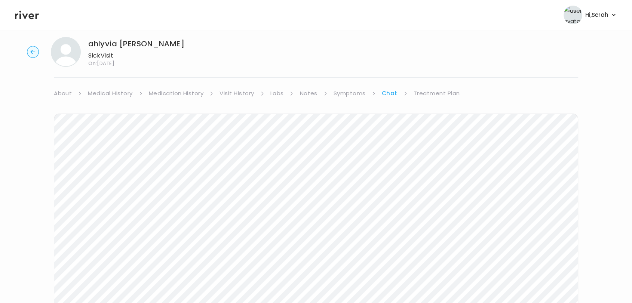
click at [429, 90] on link "Treatment Plan" at bounding box center [436, 93] width 46 height 10
click at [96, 192] on div "Add treatment notes" at bounding box center [316, 185] width 524 height 35
click at [88, 188] on button "Add treatment notes" at bounding box center [89, 185] width 71 height 10
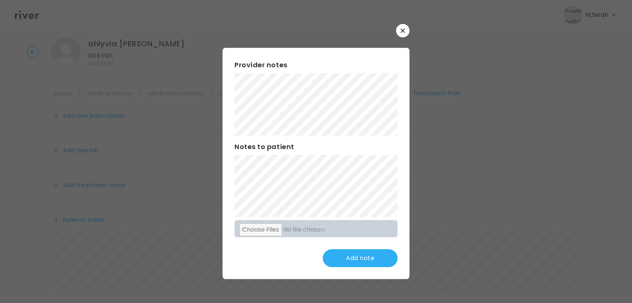
click at [153, 162] on div at bounding box center [316, 151] width 632 height 303
click at [352, 260] on button "Update note" at bounding box center [360, 258] width 75 height 18
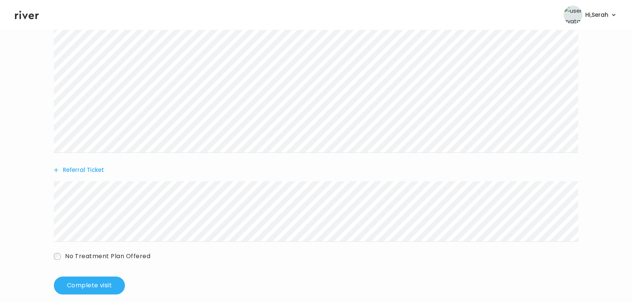
scroll to position [203, 0]
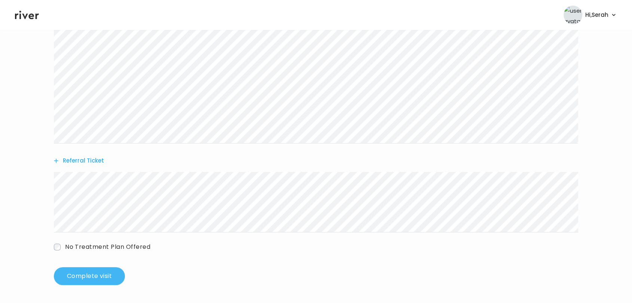
click at [100, 274] on button "Complete visit" at bounding box center [89, 276] width 71 height 18
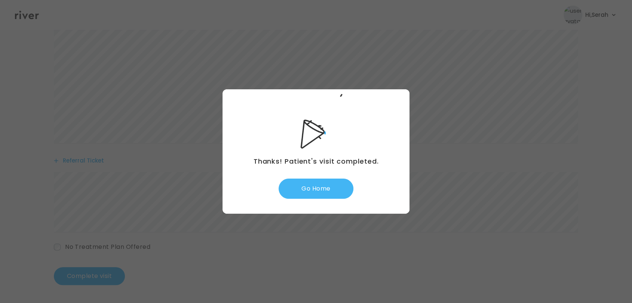
click at [322, 189] on button "Go Home" at bounding box center [315, 189] width 75 height 20
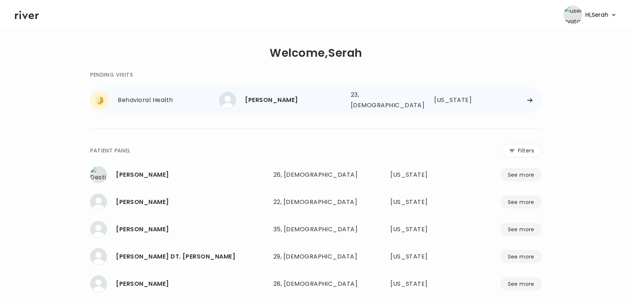
click at [289, 98] on div "[PERSON_NAME]" at bounding box center [294, 100] width 99 height 10
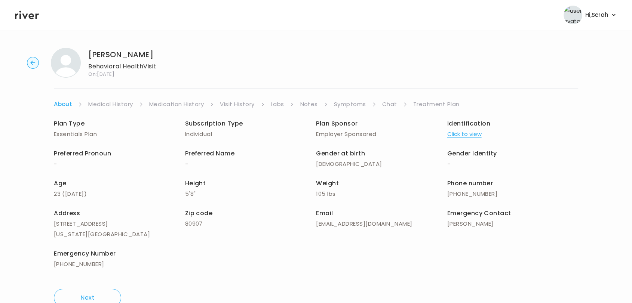
click at [348, 105] on link "Symptoms" at bounding box center [350, 104] width 32 height 10
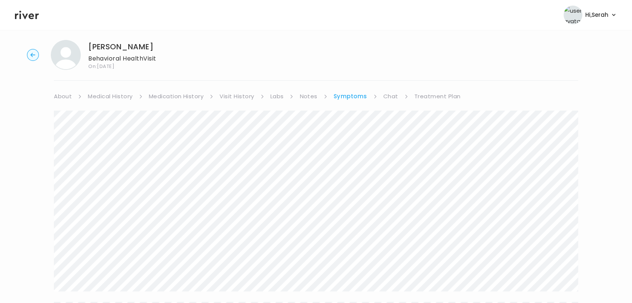
scroll to position [6, 0]
click at [385, 102] on link "Chat" at bounding box center [390, 98] width 15 height 10
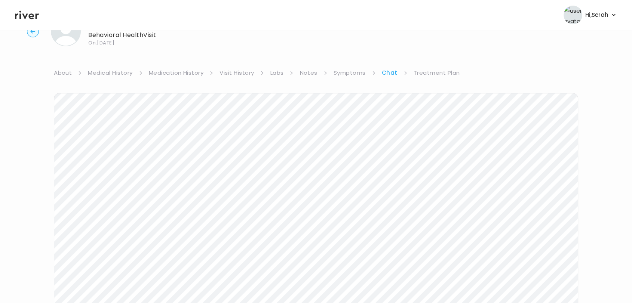
click at [430, 73] on link "Treatment Plan" at bounding box center [436, 73] width 46 height 10
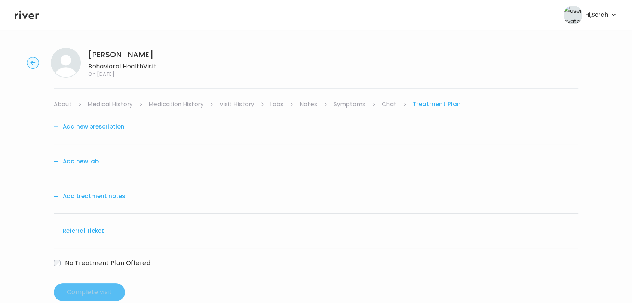
click at [84, 231] on button "Referral Ticket" at bounding box center [79, 231] width 50 height 10
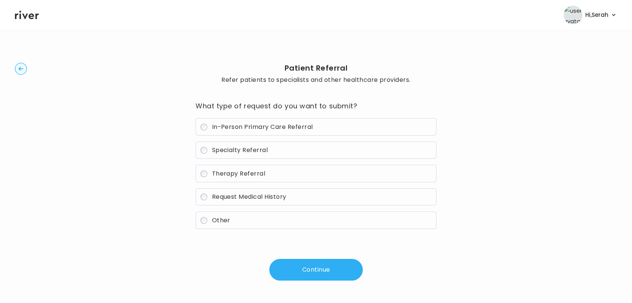
click at [252, 175] on span "Therapy Referral" at bounding box center [238, 173] width 53 height 9
click at [305, 270] on button "Continue" at bounding box center [315, 270] width 93 height 22
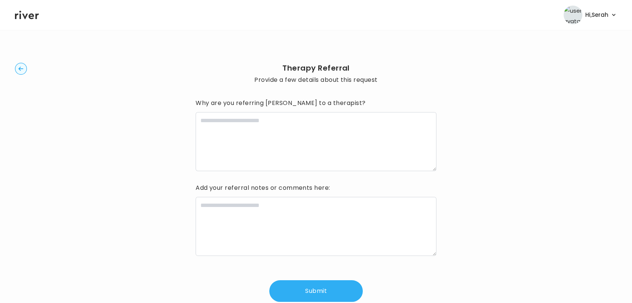
click at [24, 68] on circle "button" at bounding box center [21, 69] width 12 height 12
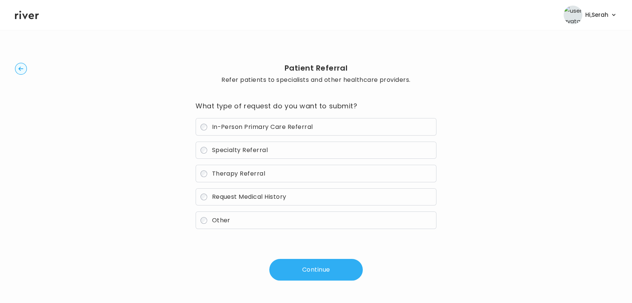
click at [299, 270] on button "Continue" at bounding box center [315, 270] width 93 height 22
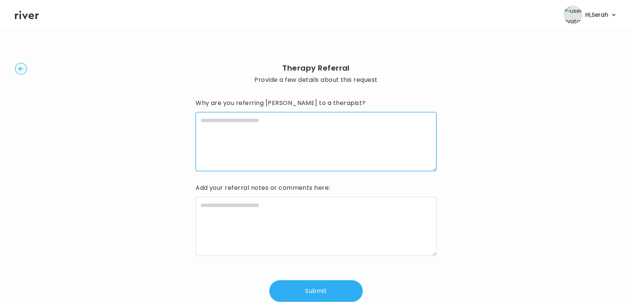
click at [260, 142] on textarea at bounding box center [315, 141] width 241 height 59
type textarea "*"
click at [230, 133] on textarea "**********" at bounding box center [315, 141] width 241 height 59
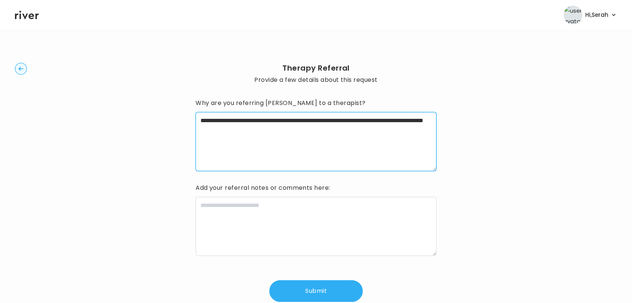
click at [291, 126] on textarea "**********" at bounding box center [315, 141] width 241 height 59
click at [301, 135] on textarea "**********" at bounding box center [315, 141] width 241 height 59
type textarea "**********"
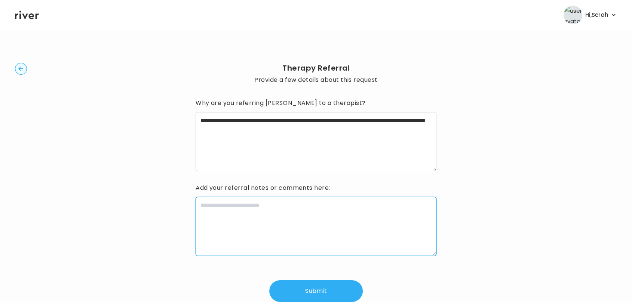
click at [245, 248] on textarea at bounding box center [315, 226] width 241 height 59
click at [245, 248] on textarea "*" at bounding box center [315, 226] width 241 height 59
type textarea "**********"
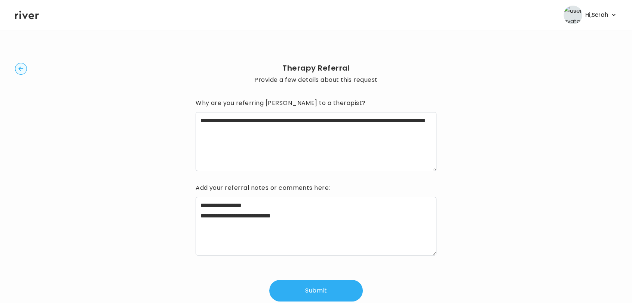
click at [302, 290] on button "Submit" at bounding box center [315, 291] width 93 height 22
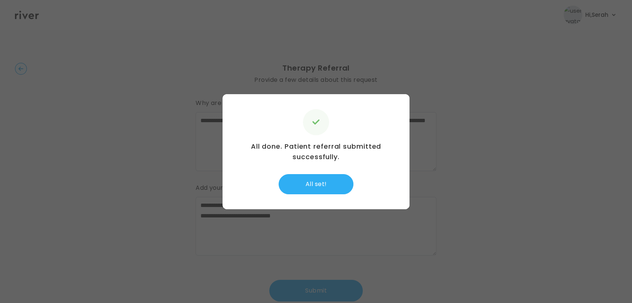
scroll to position [31, 0]
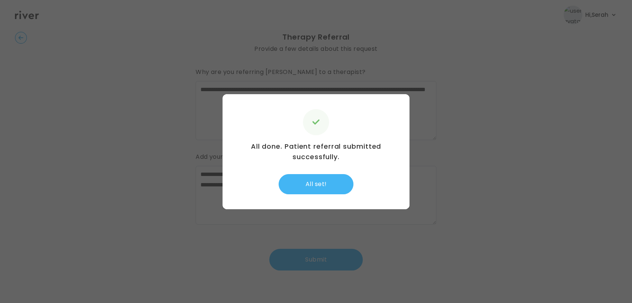
click at [314, 182] on button "All set!" at bounding box center [315, 184] width 75 height 20
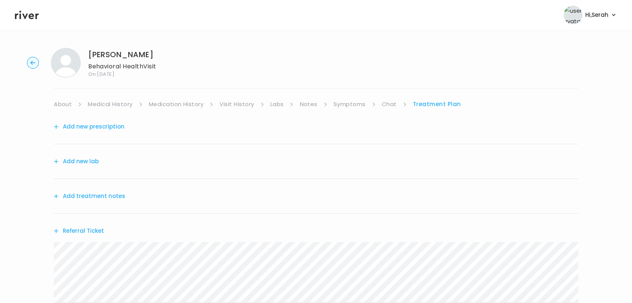
click at [96, 127] on button "Add new prescription" at bounding box center [89, 126] width 71 height 10
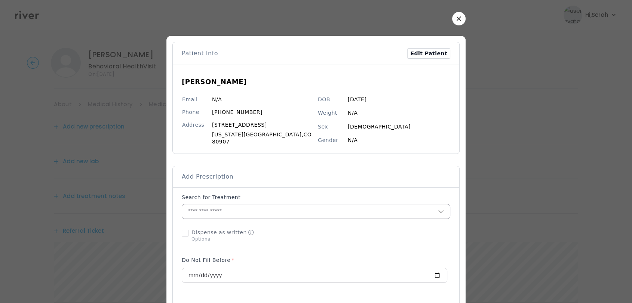
click at [218, 206] on input "text" at bounding box center [310, 211] width 256 height 14
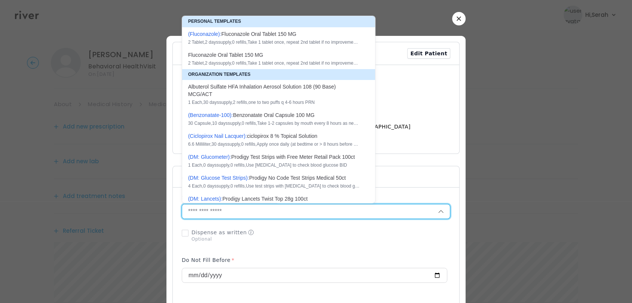
click at [452, 23] on button "button" at bounding box center [458, 18] width 13 height 13
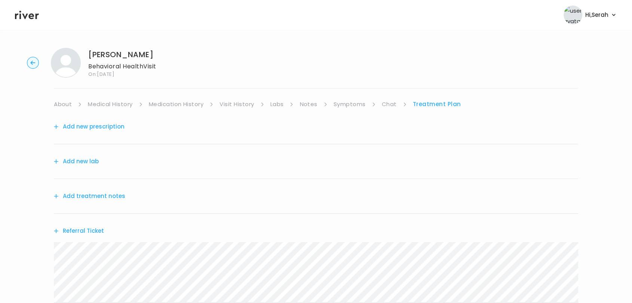
click at [448, 23] on header "Hi, Serah Profile Logout" at bounding box center [316, 15] width 632 height 30
click at [103, 192] on button "Add treatment notes" at bounding box center [89, 196] width 71 height 10
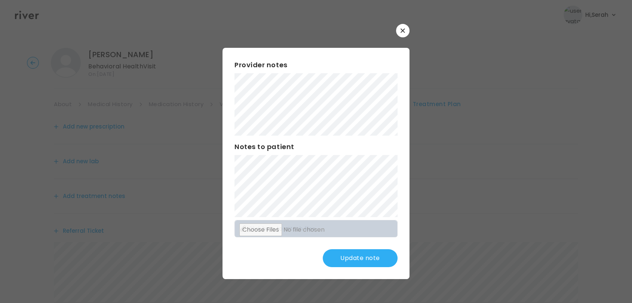
click at [357, 261] on button "Update note" at bounding box center [360, 258] width 75 height 18
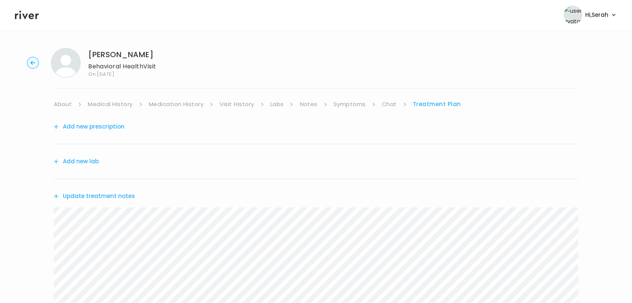
scroll to position [182, 0]
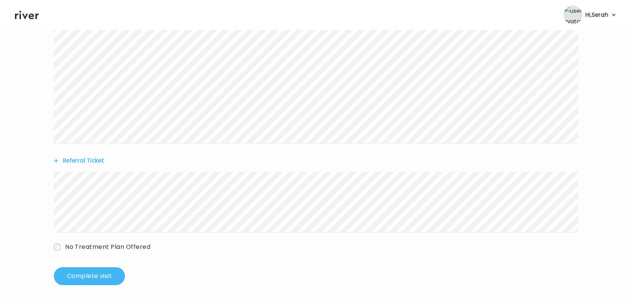
click at [113, 270] on button "Complete visit" at bounding box center [89, 276] width 71 height 18
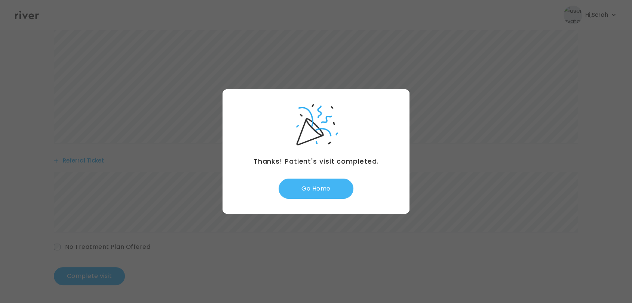
click at [310, 189] on button "Go Home" at bounding box center [315, 189] width 75 height 20
